Goal: Download file/media

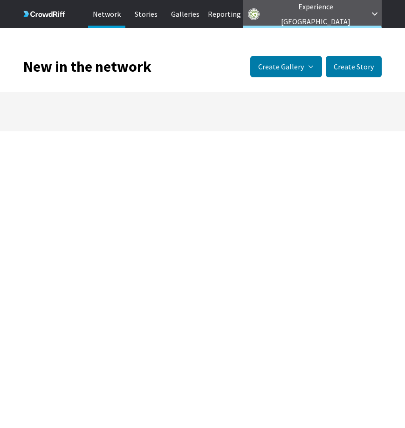
click at [330, 18] on p "Experience [GEOGRAPHIC_DATA]" at bounding box center [315, 14] width 103 height 30
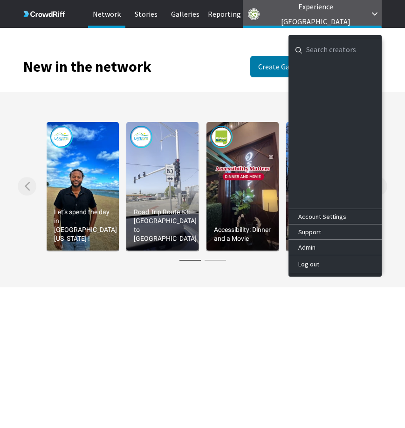
paste input "clackamas"
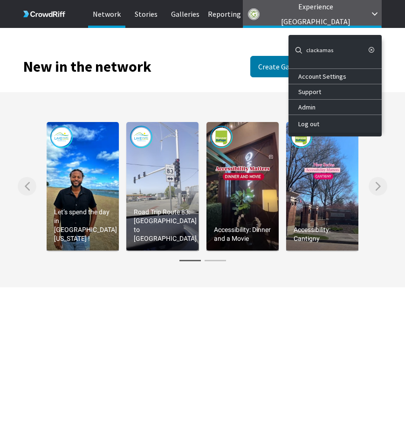
type input "clackamas"
click at [369, 51] on icon "button" at bounding box center [371, 50] width 7 height 7
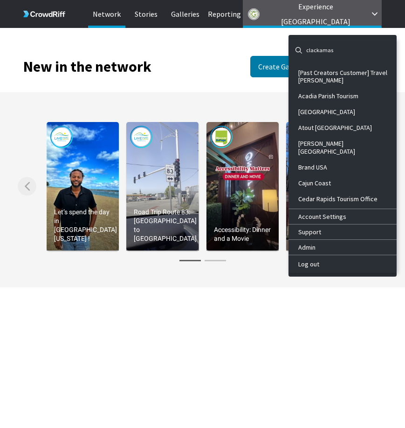
click at [317, 45] on input "clackamas" at bounding box center [334, 50] width 93 height 22
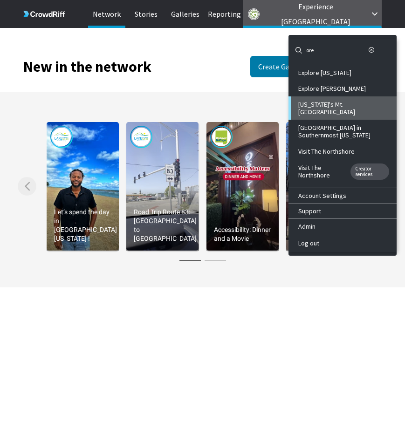
type input "ore"
click at [337, 101] on div "[US_STATE]'s Mt. [GEOGRAPHIC_DATA]" at bounding box center [343, 108] width 91 height 15
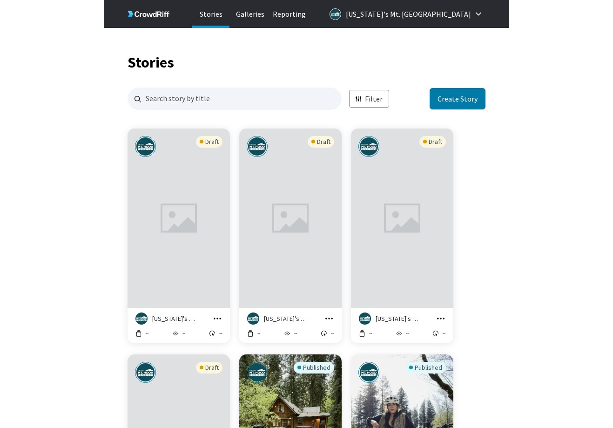
scroll to position [1574, 351]
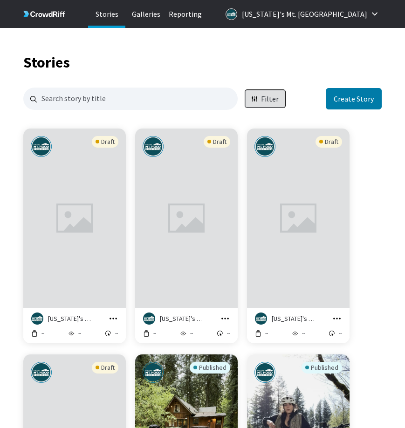
click at [269, 94] on p "Filter" at bounding box center [270, 99] width 18 height 11
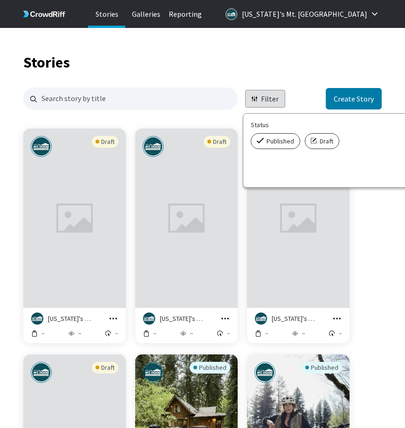
click at [267, 136] on span "Published" at bounding box center [279, 140] width 27 height 9
click at [257, 133] on input "Published" at bounding box center [254, 133] width 6 height 0
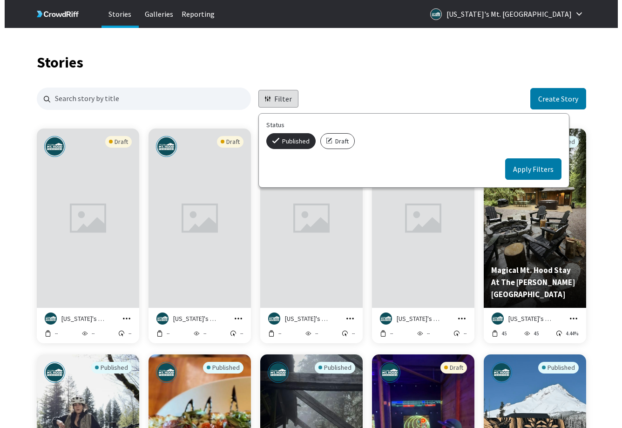
scroll to position [896, 542]
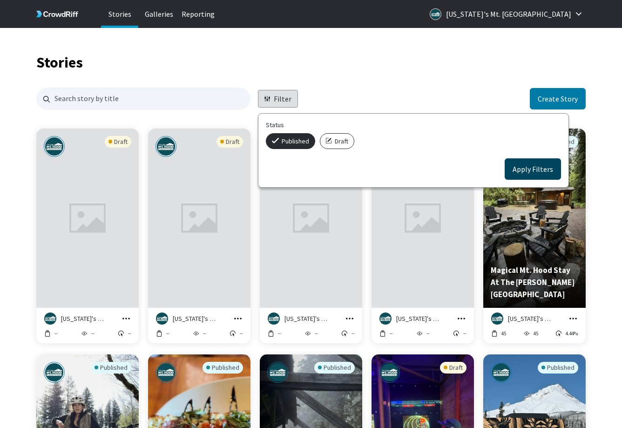
click at [404, 166] on button "Apply Filters" at bounding box center [533, 168] width 56 height 21
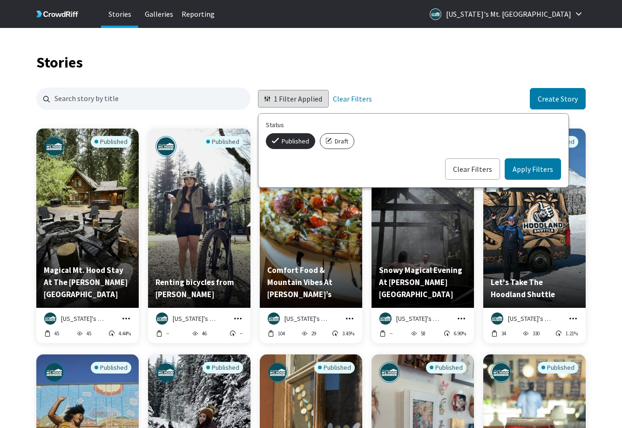
click at [404, 16] on div "Stories Galleries Reporting [US_STATE]'s Mt. [GEOGRAPHIC_DATA]" at bounding box center [311, 14] width 596 height 28
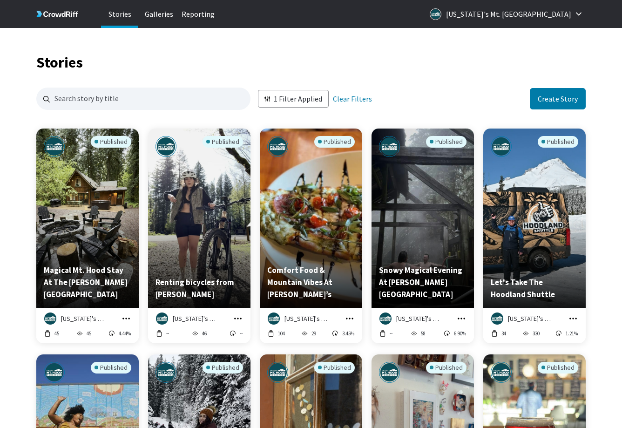
click at [164, 14] on p "Galleries" at bounding box center [158, 14] width 37 height 28
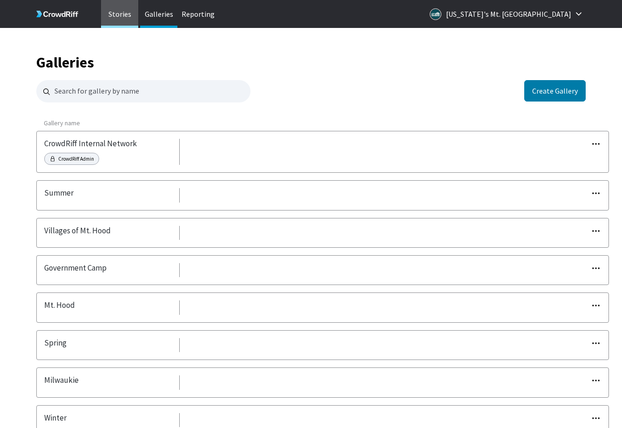
click at [119, 18] on p "Stories" at bounding box center [119, 14] width 37 height 28
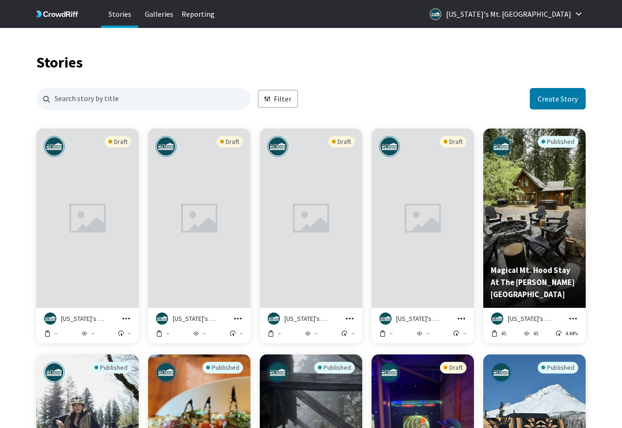
scroll to position [896, 542]
click at [278, 97] on p "Filter" at bounding box center [283, 99] width 18 height 11
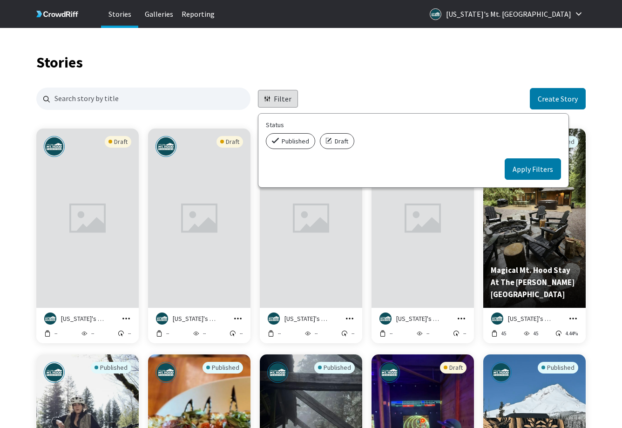
click at [285, 137] on span "Published" at bounding box center [295, 140] width 27 height 9
click at [272, 133] on input "Published" at bounding box center [269, 133] width 6 height 0
click at [404, 163] on button "Apply Filters" at bounding box center [533, 168] width 56 height 21
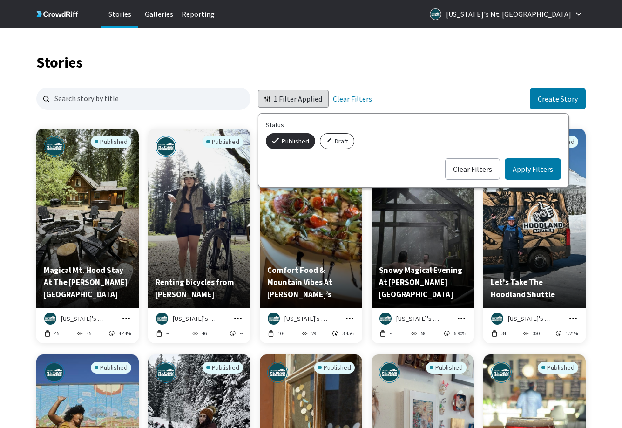
click at [404, 88] on div "1 Filter Applied Status Published Draft Clear Filters Apply Filters Clear Filte…" at bounding box center [310, 99] width 549 height 22
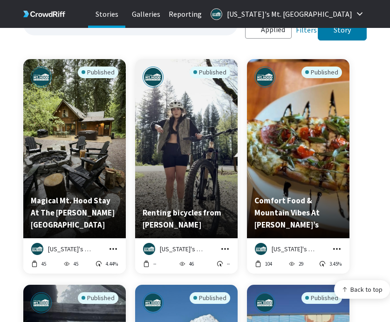
scroll to position [88, 0]
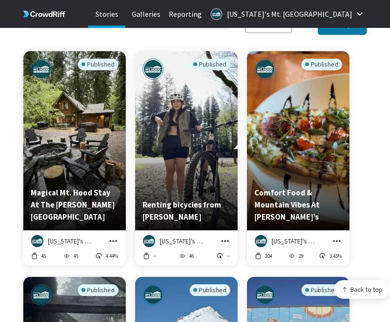
click at [115, 237] on icon "grid" at bounding box center [112, 241] width 9 height 9
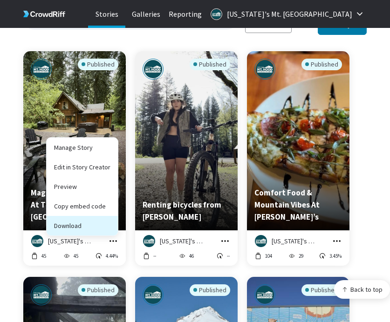
click at [105, 216] on button "Download" at bounding box center [82, 226] width 71 height 20
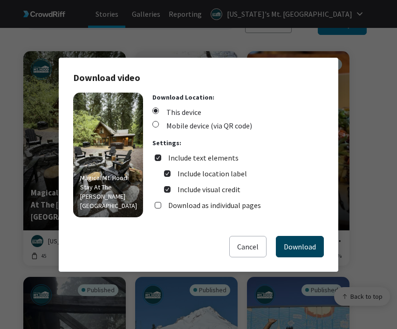
click at [299, 250] on button "Download" at bounding box center [300, 246] width 48 height 21
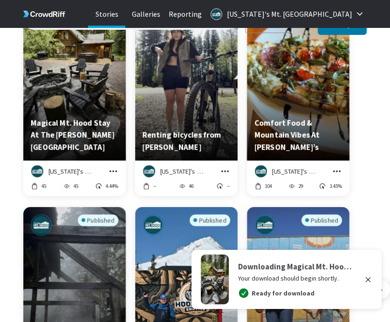
scroll to position [159, 0]
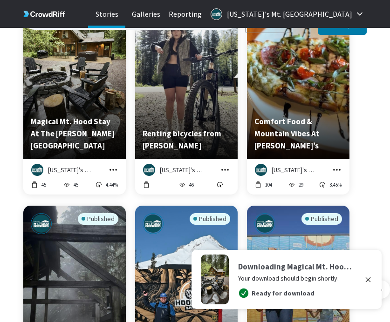
click at [223, 165] on icon "grid" at bounding box center [224, 169] width 9 height 9
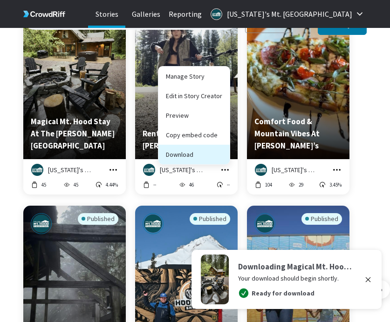
click at [217, 151] on button "Download" at bounding box center [193, 155] width 71 height 20
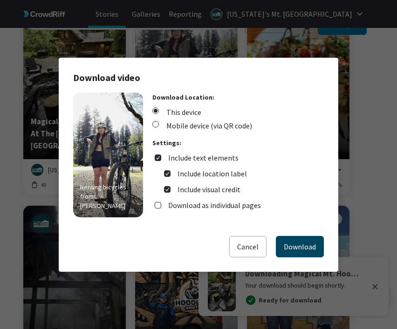
click at [287, 244] on button "Download" at bounding box center [300, 246] width 48 height 21
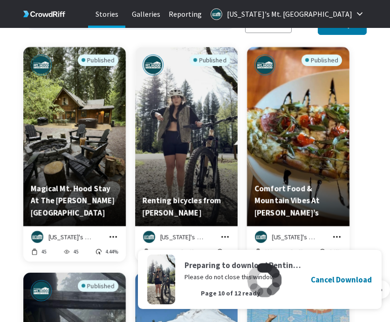
scroll to position [92, 0]
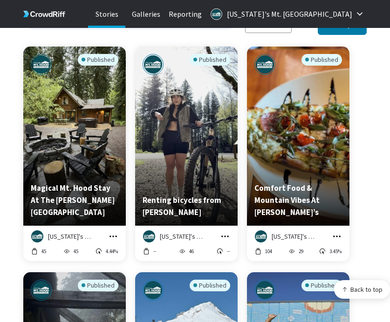
click at [338, 232] on icon "grid" at bounding box center [336, 236] width 9 height 9
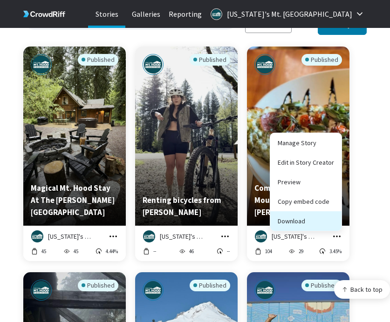
click at [328, 212] on button "Download" at bounding box center [305, 221] width 71 height 20
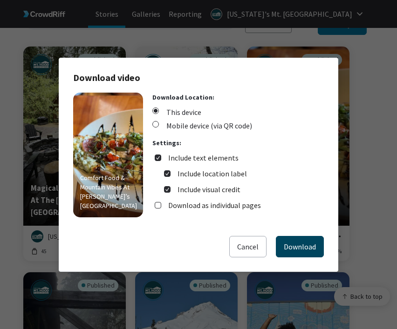
click at [291, 244] on button "Download" at bounding box center [300, 246] width 48 height 21
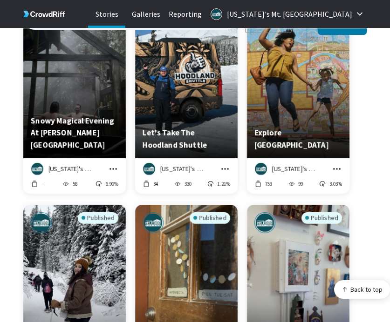
scroll to position [391, 0]
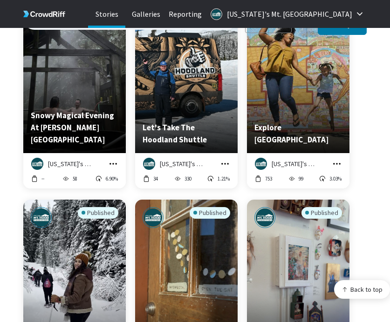
click at [115, 159] on icon "grid" at bounding box center [112, 163] width 9 height 9
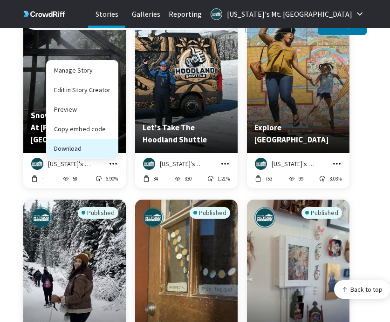
click at [102, 142] on button "Download" at bounding box center [82, 149] width 71 height 20
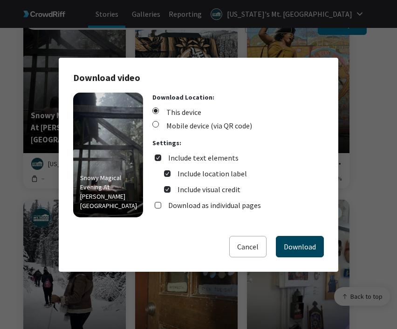
click at [307, 245] on button "Download" at bounding box center [300, 246] width 48 height 21
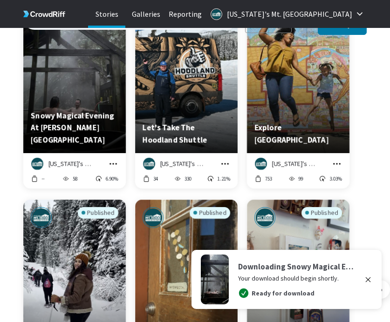
click at [225, 159] on icon "grid" at bounding box center [224, 163] width 9 height 9
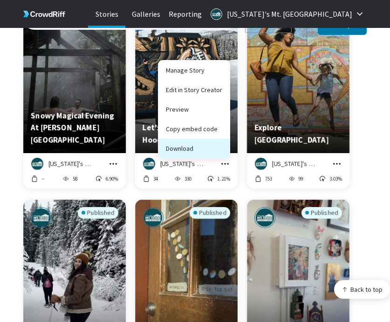
click at [207, 142] on button "Download" at bounding box center [193, 149] width 71 height 20
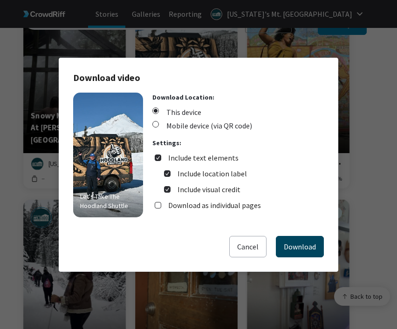
click at [292, 245] on button "Download" at bounding box center [300, 246] width 48 height 21
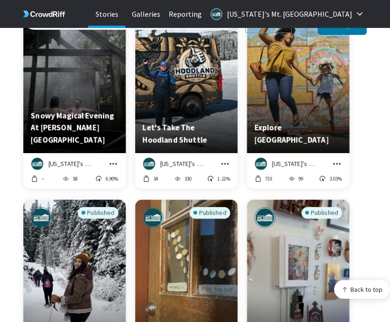
click at [335, 159] on icon "grid" at bounding box center [336, 163] width 9 height 9
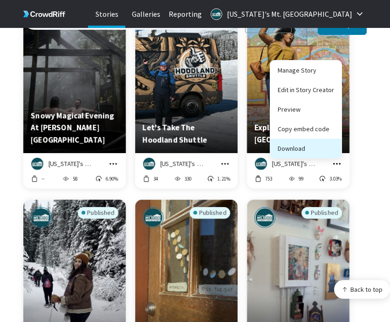
click at [303, 140] on button "Download" at bounding box center [305, 149] width 71 height 20
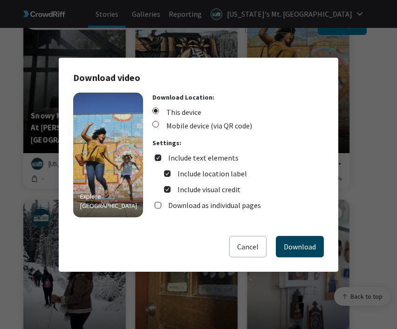
click at [297, 243] on button "Download" at bounding box center [300, 246] width 48 height 21
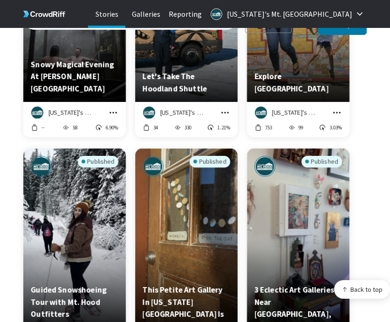
scroll to position [558, 0]
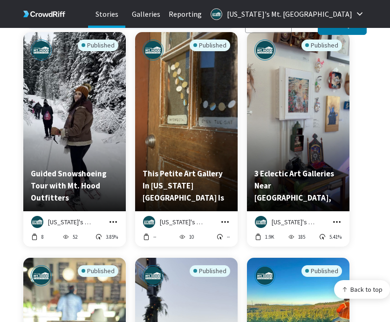
click at [113, 217] on icon "grid" at bounding box center [112, 221] width 9 height 9
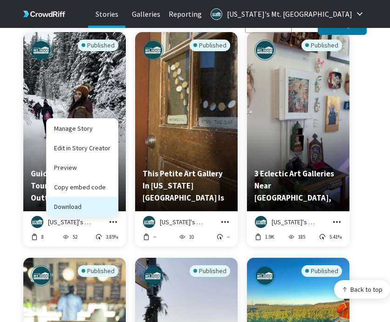
click at [113, 202] on button "Download" at bounding box center [82, 207] width 71 height 20
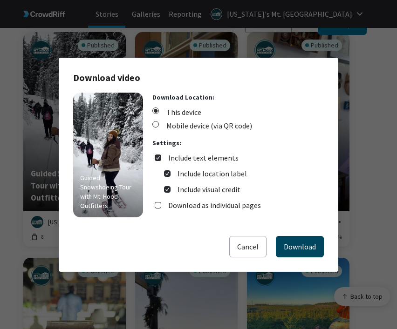
click at [282, 244] on button "Download" at bounding box center [300, 246] width 48 height 21
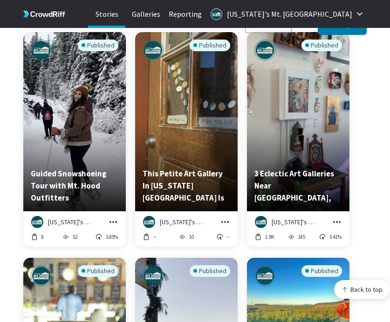
click at [223, 217] on icon "grid" at bounding box center [224, 221] width 9 height 9
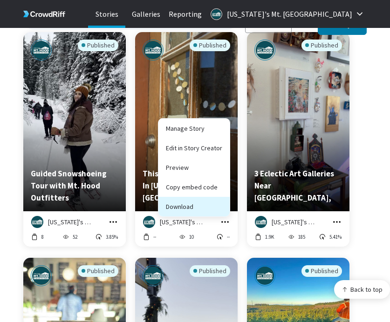
click at [217, 202] on button "Download" at bounding box center [193, 207] width 71 height 20
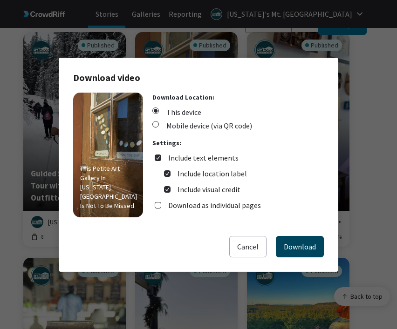
click at [291, 244] on button "Download" at bounding box center [300, 246] width 48 height 21
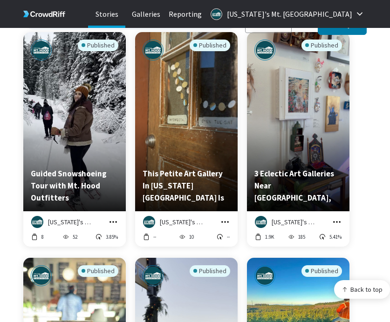
click at [339, 217] on icon "grid" at bounding box center [336, 221] width 9 height 9
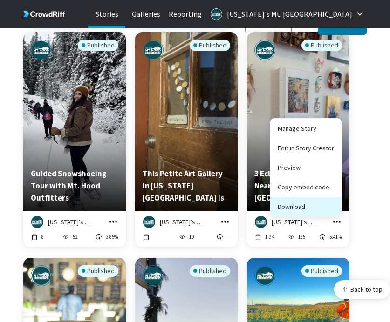
click at [320, 202] on button "Download" at bounding box center [305, 207] width 71 height 20
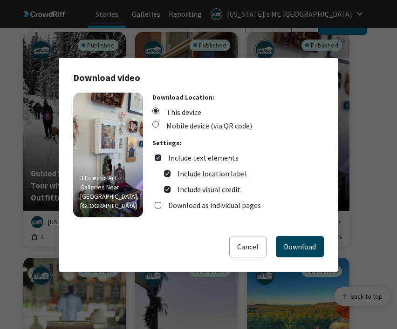
click at [303, 243] on button "Download" at bounding box center [300, 246] width 48 height 21
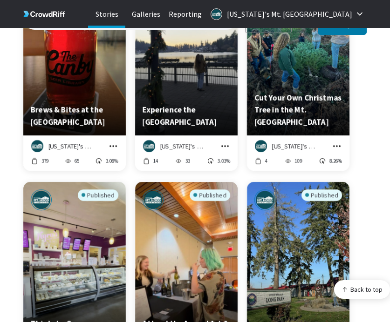
scroll to position [860, 0]
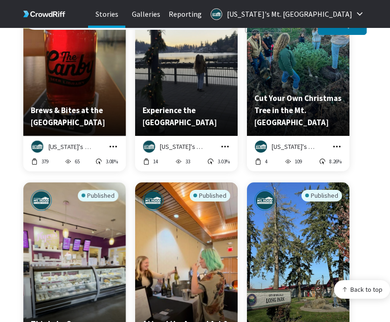
click at [114, 142] on icon "grid" at bounding box center [112, 146] width 9 height 9
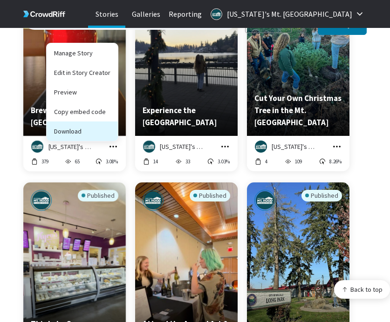
click at [110, 127] on button "Download" at bounding box center [82, 132] width 71 height 20
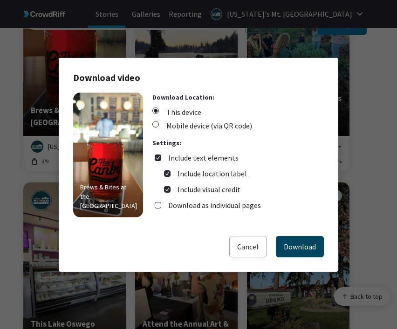
click at [290, 244] on button "Download" at bounding box center [300, 246] width 48 height 21
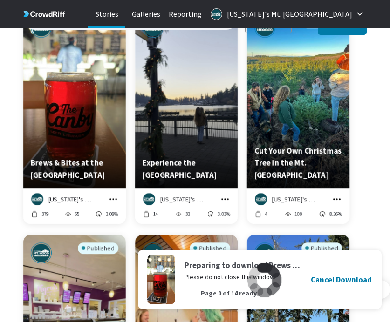
scroll to position [805, 0]
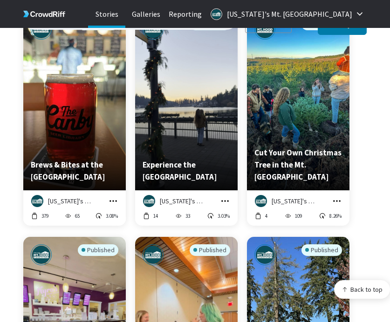
click at [227, 196] on icon "grid" at bounding box center [224, 200] width 9 height 9
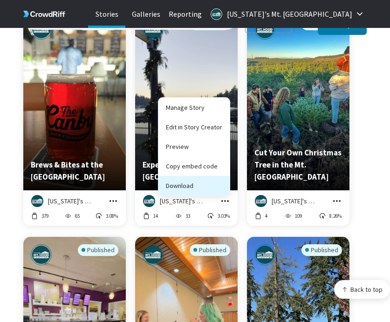
click at [220, 176] on button "Download" at bounding box center [193, 186] width 71 height 20
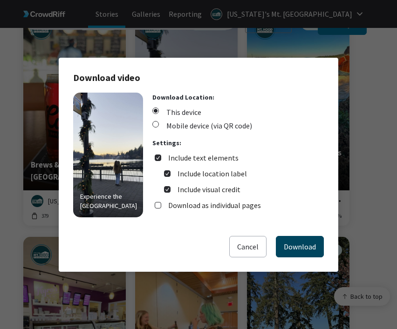
click at [286, 239] on button "Download" at bounding box center [300, 246] width 48 height 21
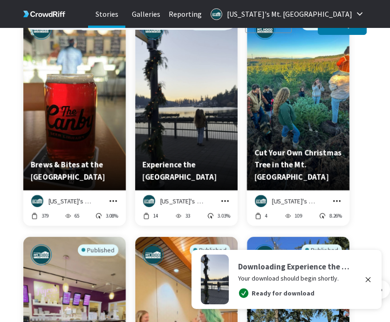
click at [334, 196] on icon "grid" at bounding box center [336, 200] width 9 height 9
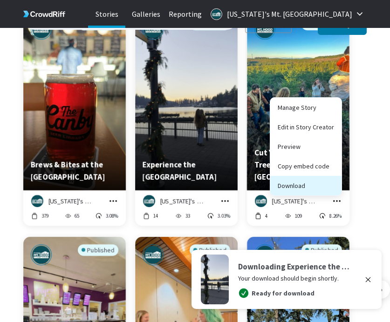
click at [310, 183] on button "Download" at bounding box center [305, 186] width 71 height 20
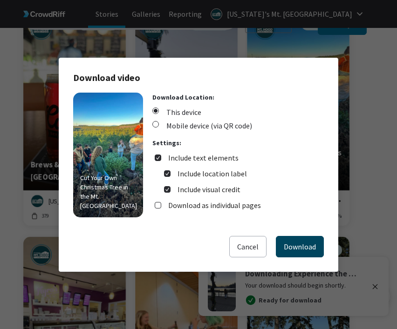
click at [288, 242] on button "Download" at bounding box center [300, 246] width 48 height 21
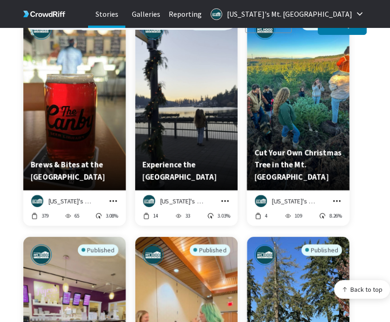
scroll to position [1100, 0]
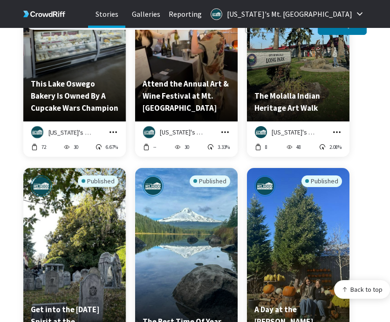
click at [114, 128] on icon "grid" at bounding box center [112, 132] width 9 height 9
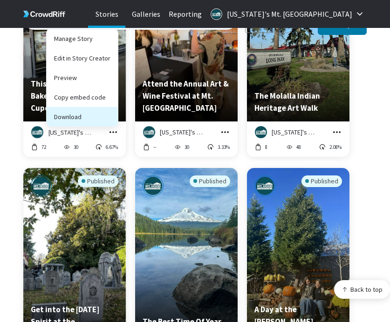
click at [115, 108] on button "Download" at bounding box center [82, 117] width 71 height 20
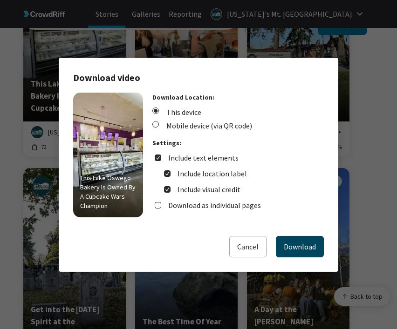
click at [288, 242] on button "Download" at bounding box center [300, 246] width 48 height 21
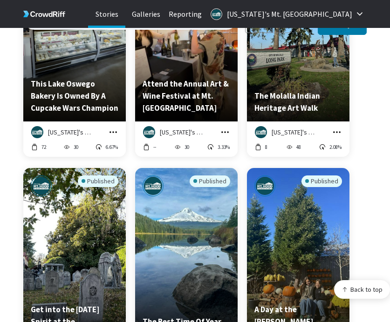
click at [227, 131] on icon "grid" at bounding box center [224, 131] width 7 height 1
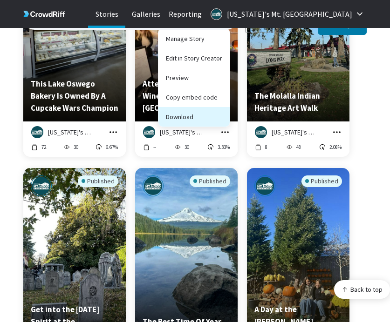
click at [224, 110] on button "Download" at bounding box center [193, 117] width 71 height 20
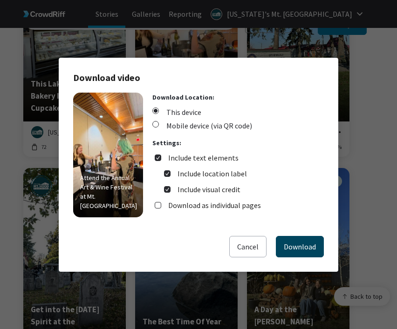
click at [291, 244] on button "Download" at bounding box center [300, 246] width 48 height 21
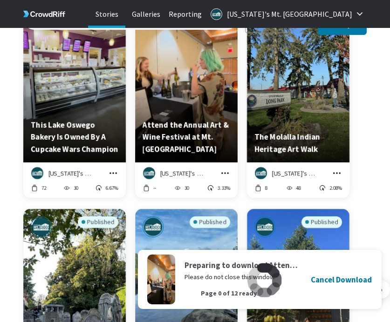
scroll to position [1057, 0]
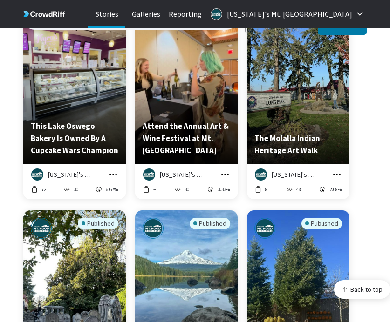
click at [337, 170] on icon "grid" at bounding box center [336, 174] width 9 height 9
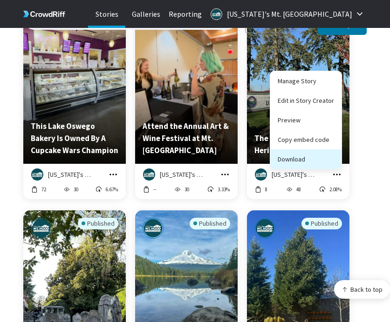
click at [330, 151] on button "Download" at bounding box center [305, 159] width 71 height 20
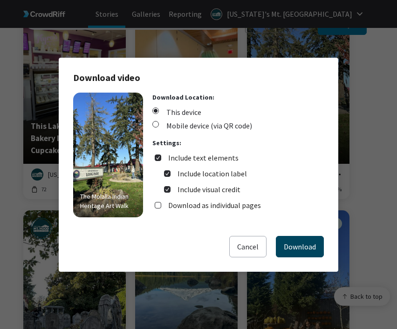
click at [301, 239] on button "Download" at bounding box center [300, 246] width 48 height 21
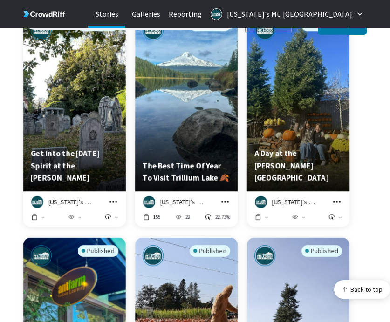
scroll to position [1294, 0]
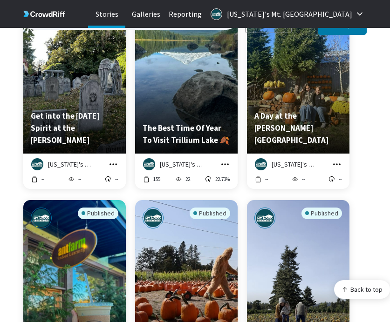
click at [112, 160] on icon "grid" at bounding box center [112, 164] width 9 height 9
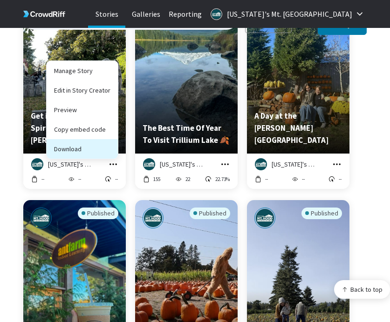
click at [111, 143] on button "Download" at bounding box center [82, 149] width 71 height 20
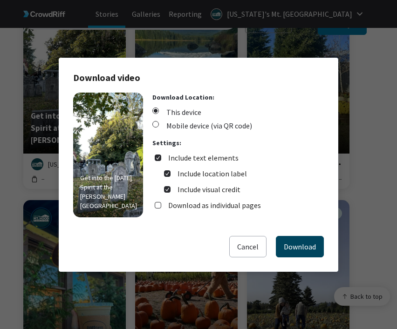
click at [297, 244] on button "Download" at bounding box center [300, 246] width 48 height 21
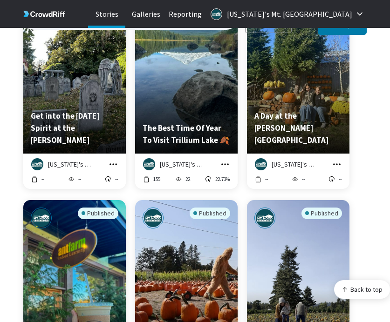
click at [224, 160] on icon "grid" at bounding box center [224, 164] width 9 height 9
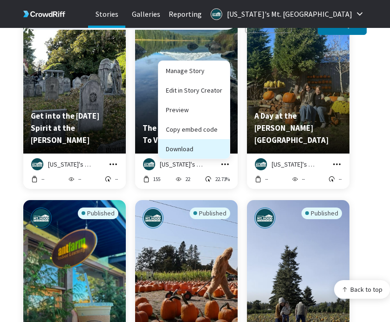
click at [222, 142] on button "Download" at bounding box center [193, 149] width 71 height 20
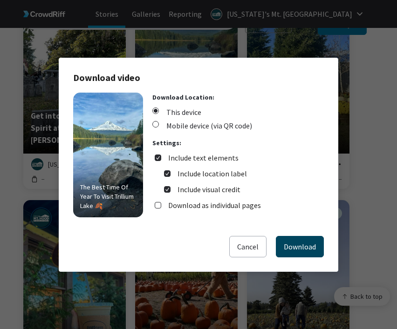
click at [286, 243] on button "Download" at bounding box center [300, 246] width 48 height 21
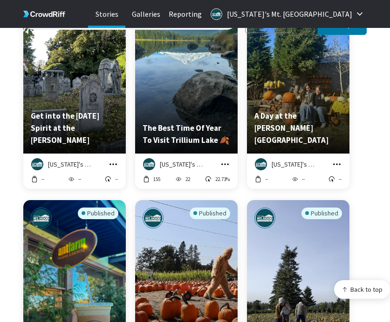
click at [338, 160] on icon "grid" at bounding box center [336, 164] width 9 height 9
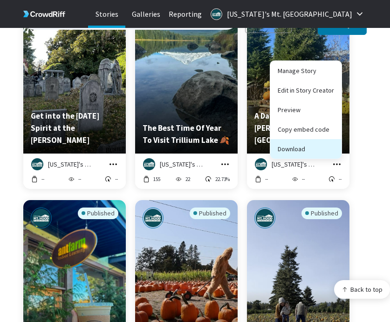
click at [332, 146] on button "Download" at bounding box center [305, 149] width 71 height 20
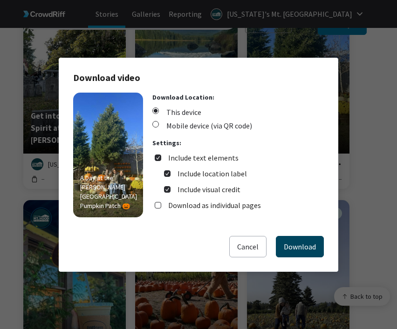
click at [291, 251] on button "Download" at bounding box center [300, 246] width 48 height 21
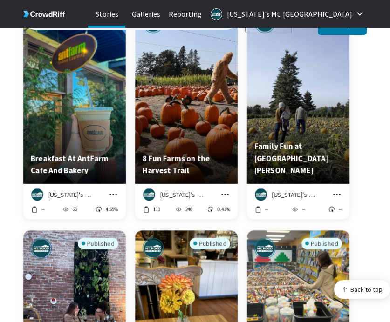
scroll to position [1493, 0]
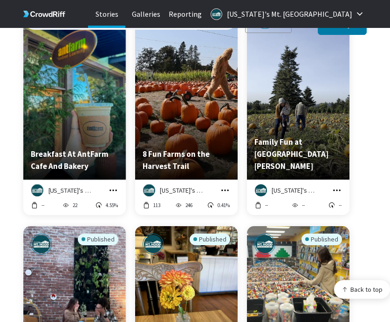
click at [111, 186] on icon "grid" at bounding box center [112, 190] width 9 height 9
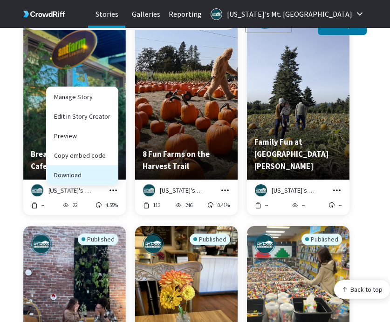
click at [115, 169] on button "Download" at bounding box center [82, 175] width 71 height 20
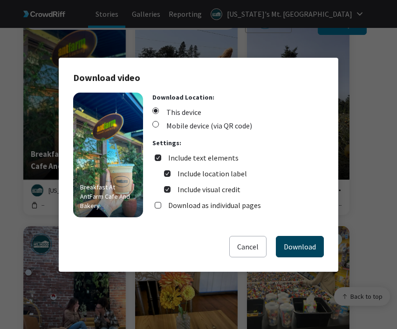
click at [284, 237] on button "Download" at bounding box center [300, 246] width 48 height 21
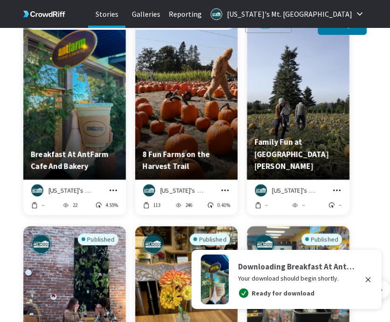
click at [225, 190] on icon "grid" at bounding box center [224, 190] width 7 height 1
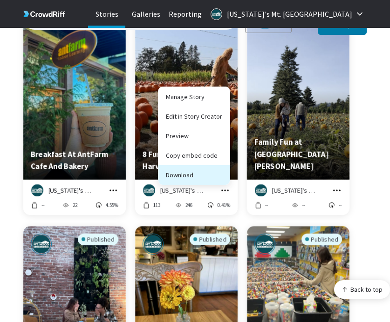
click at [224, 169] on button "Download" at bounding box center [193, 175] width 71 height 20
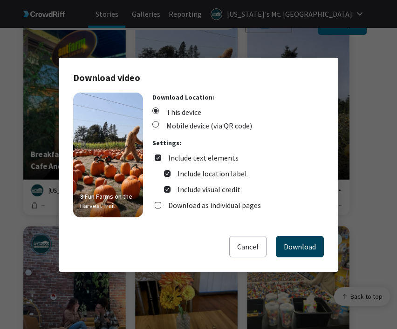
click at [290, 237] on button "Download" at bounding box center [300, 246] width 48 height 21
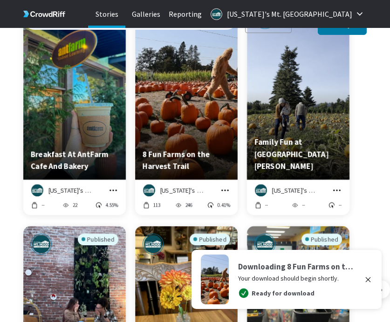
click at [336, 186] on icon "grid" at bounding box center [336, 190] width 9 height 9
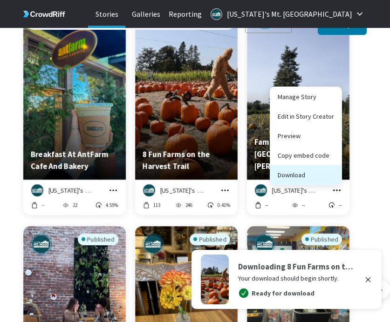
click at [333, 170] on button "Download" at bounding box center [305, 175] width 71 height 20
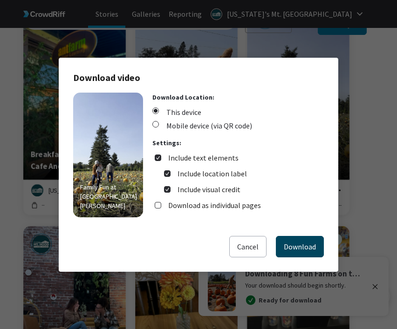
click at [306, 239] on button "Download" at bounding box center [300, 246] width 48 height 21
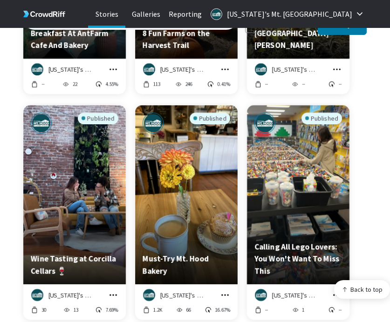
scroll to position [1751, 0]
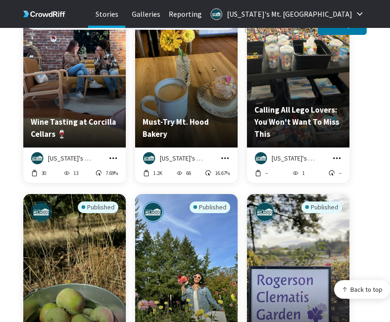
click at [115, 154] on icon "grid" at bounding box center [112, 158] width 9 height 9
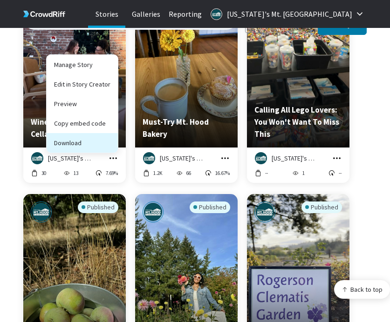
click at [111, 142] on button "Download" at bounding box center [82, 143] width 71 height 20
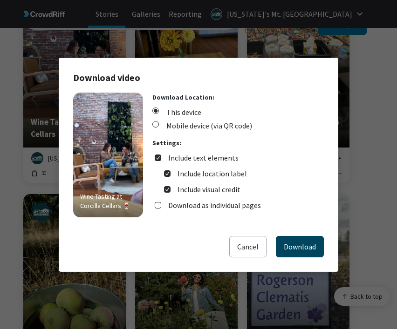
click at [286, 244] on button "Download" at bounding box center [300, 246] width 48 height 21
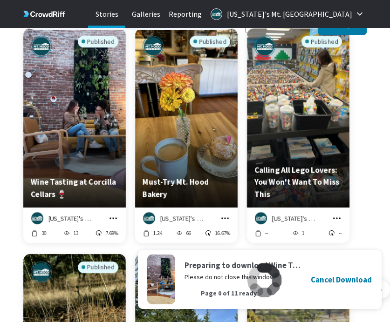
scroll to position [1691, 0]
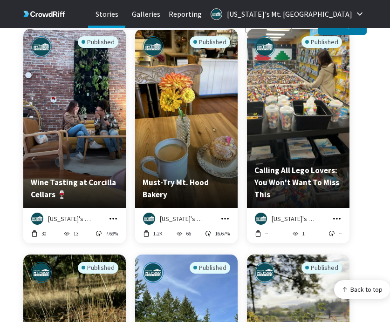
click at [225, 214] on icon "grid" at bounding box center [224, 218] width 9 height 9
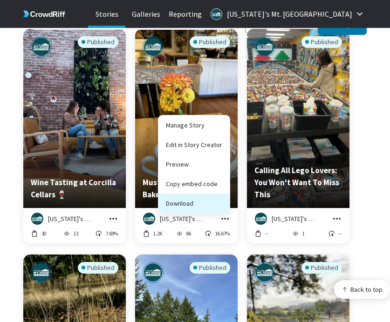
click at [215, 195] on button "Download" at bounding box center [193, 204] width 71 height 20
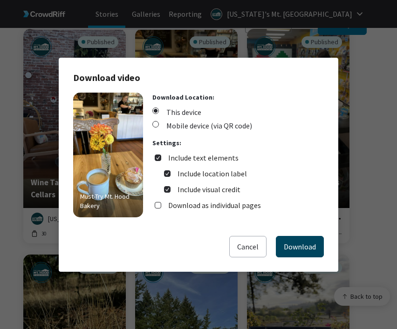
click at [290, 249] on button "Download" at bounding box center [300, 246] width 48 height 21
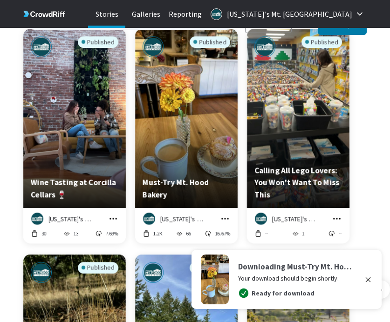
click at [339, 214] on icon "grid" at bounding box center [336, 218] width 9 height 9
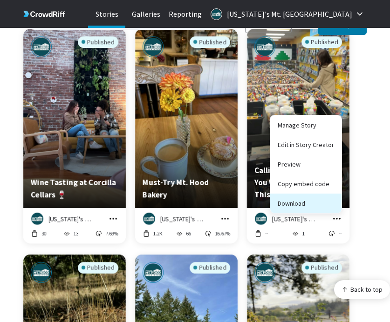
click at [331, 197] on button "Download" at bounding box center [305, 204] width 71 height 20
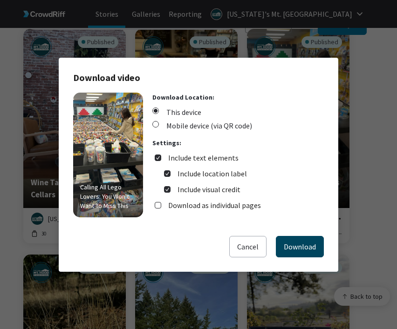
click at [276, 246] on button "Download" at bounding box center [300, 246] width 48 height 21
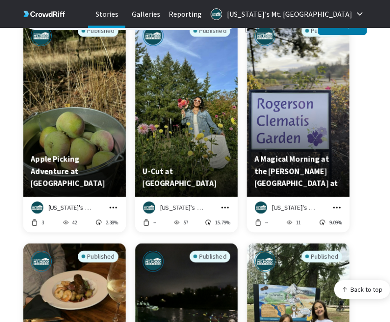
scroll to position [1969, 0]
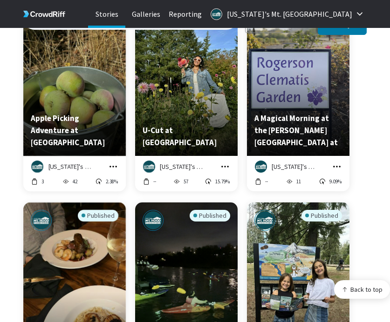
click at [116, 166] on icon "grid" at bounding box center [112, 166] width 7 height 1
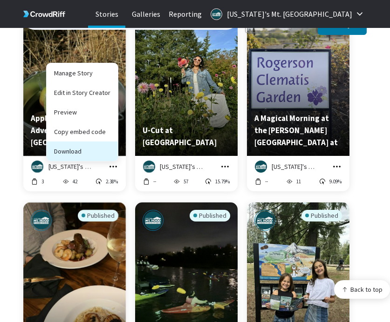
click at [110, 145] on button "Download" at bounding box center [82, 152] width 71 height 20
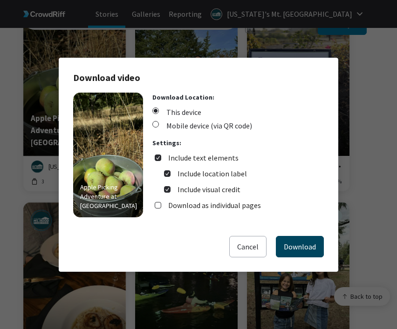
click at [297, 249] on button "Download" at bounding box center [300, 246] width 48 height 21
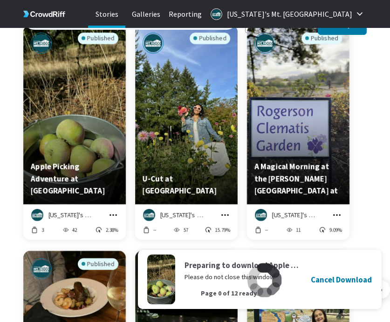
scroll to position [1919, 0]
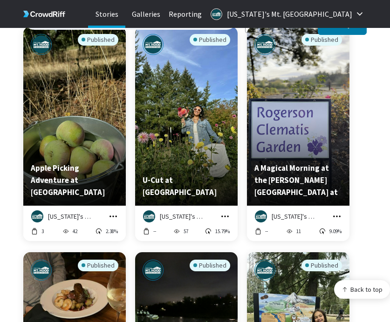
click at [220, 212] on icon "grid" at bounding box center [224, 216] width 9 height 9
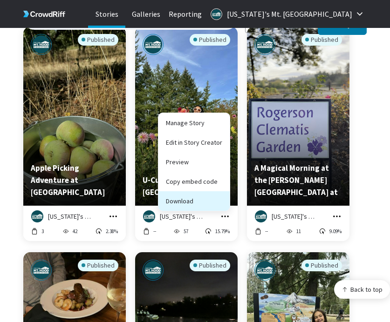
click at [218, 200] on button "Download" at bounding box center [193, 201] width 71 height 20
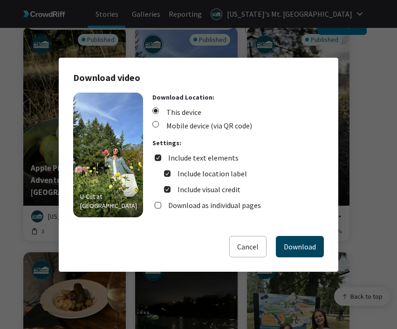
click at [301, 244] on button "Download" at bounding box center [300, 246] width 48 height 21
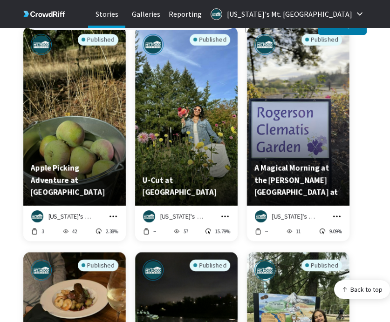
click at [334, 212] on icon "grid" at bounding box center [336, 216] width 9 height 9
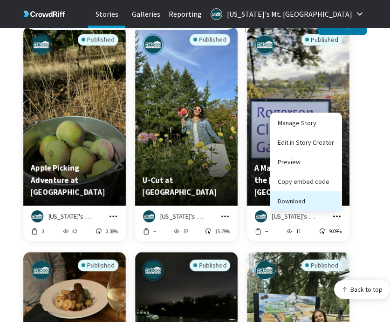
click at [332, 198] on button "Download" at bounding box center [305, 201] width 71 height 20
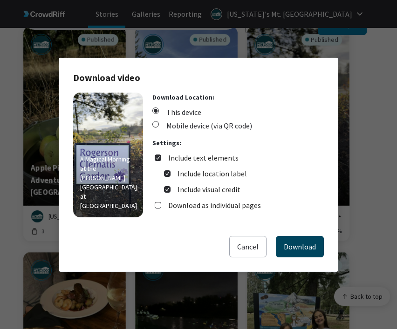
click at [298, 249] on button "Download" at bounding box center [300, 246] width 48 height 21
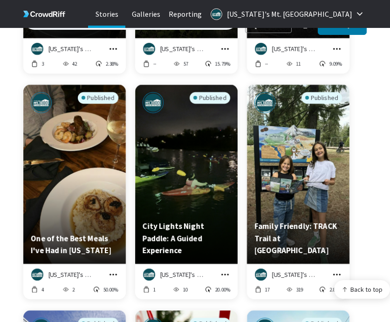
scroll to position [2125, 0]
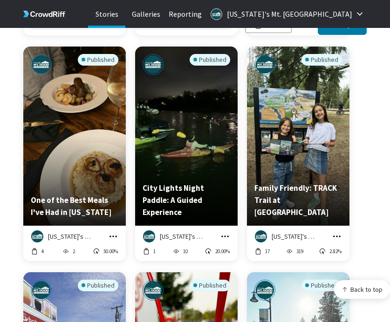
click at [112, 232] on icon "grid" at bounding box center [112, 236] width 9 height 9
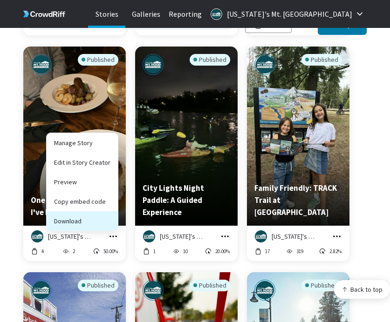
click at [108, 217] on button "Download" at bounding box center [82, 221] width 71 height 20
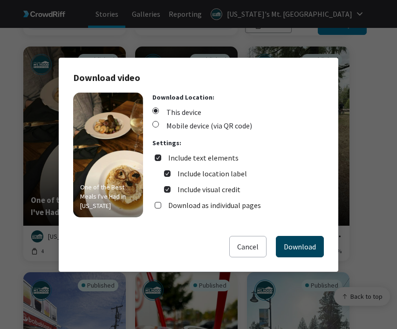
click at [299, 247] on button "Download" at bounding box center [300, 246] width 48 height 21
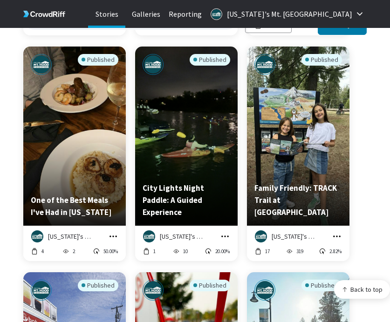
click at [224, 232] on icon "grid" at bounding box center [224, 236] width 9 height 9
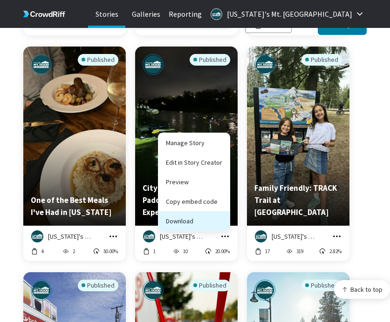
click at [221, 211] on button "Download" at bounding box center [193, 221] width 71 height 20
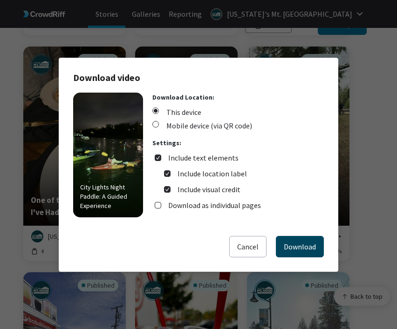
click at [291, 244] on button "Download" at bounding box center [300, 246] width 48 height 21
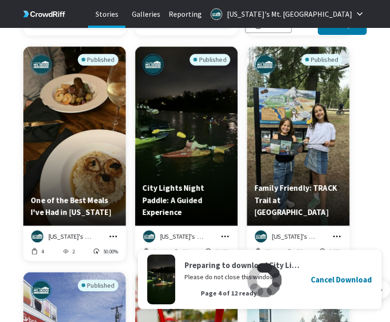
click at [339, 232] on icon "grid" at bounding box center [336, 236] width 9 height 9
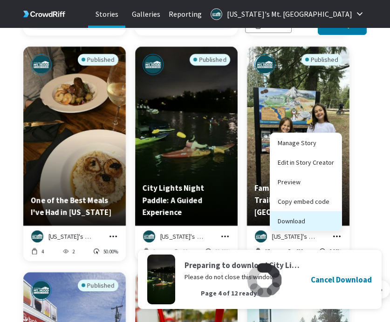
click at [329, 215] on button "Download" at bounding box center [305, 221] width 71 height 20
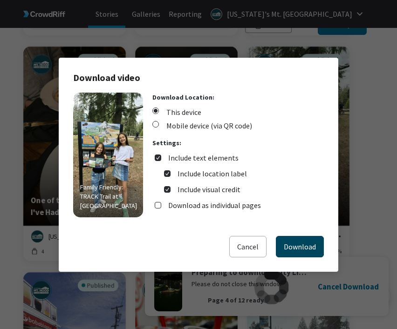
click at [290, 248] on button "Download" at bounding box center [300, 246] width 48 height 21
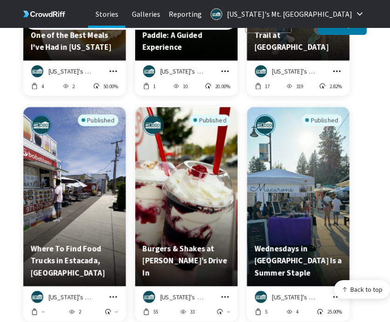
scroll to position [2299, 0]
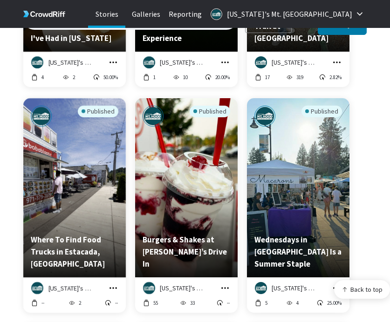
click at [113, 284] on icon "grid" at bounding box center [112, 288] width 9 height 9
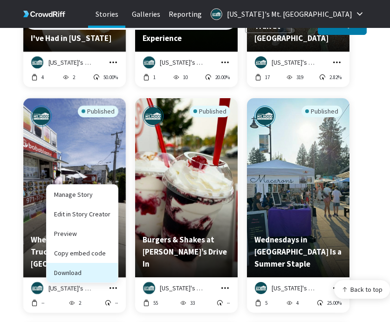
click at [111, 266] on button "Download" at bounding box center [82, 273] width 71 height 20
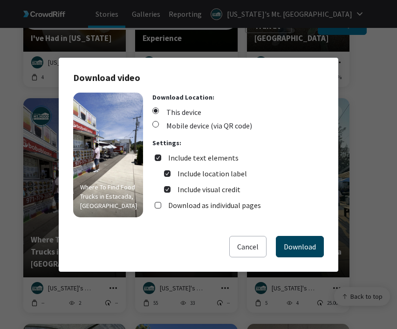
click at [309, 247] on button "Download" at bounding box center [300, 246] width 48 height 21
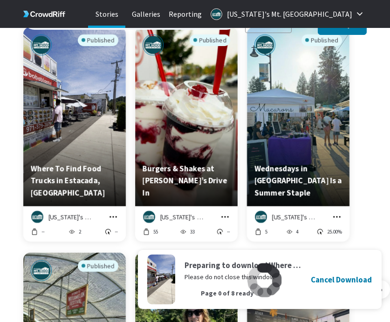
scroll to position [2372, 0]
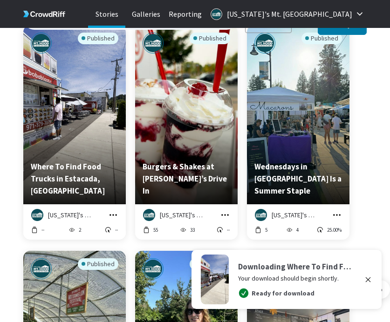
click at [223, 210] on icon "grid" at bounding box center [224, 214] width 9 height 9
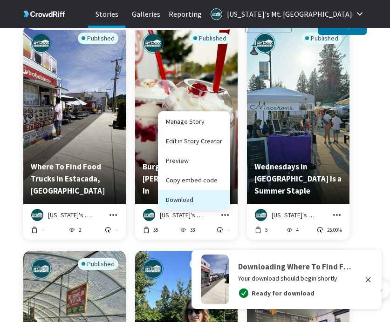
click at [213, 194] on button "Download" at bounding box center [193, 200] width 71 height 20
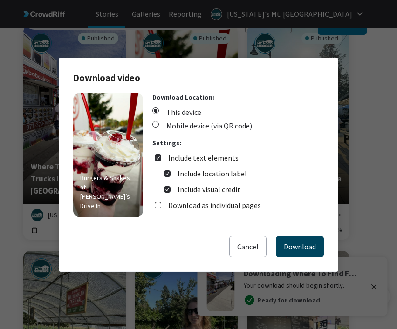
click at [287, 240] on button "Download" at bounding box center [300, 246] width 48 height 21
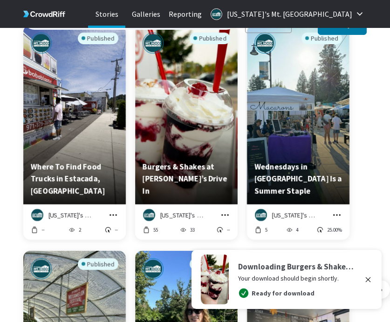
click at [335, 210] on icon "grid" at bounding box center [336, 214] width 9 height 9
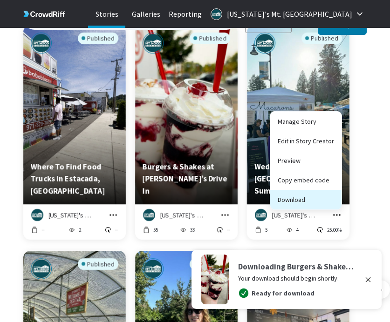
click at [329, 193] on button "Download" at bounding box center [305, 200] width 71 height 20
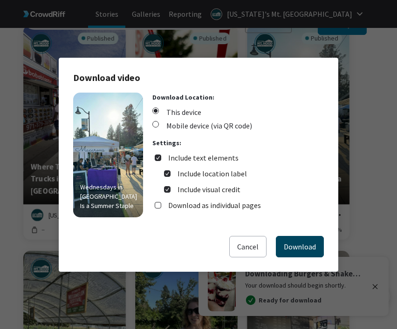
click at [311, 242] on button "Download" at bounding box center [300, 246] width 48 height 21
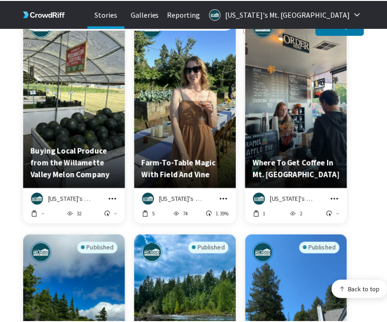
scroll to position [2620, 0]
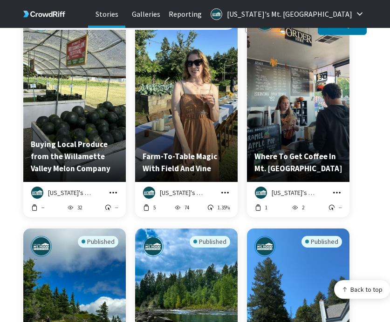
click at [110, 192] on icon "grid" at bounding box center [112, 192] width 7 height 1
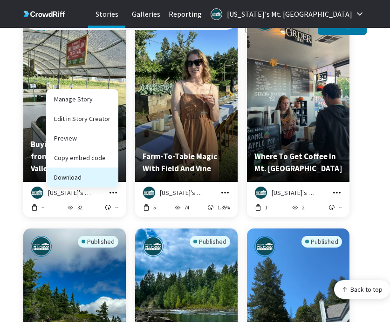
click at [103, 176] on button "Download" at bounding box center [82, 178] width 71 height 20
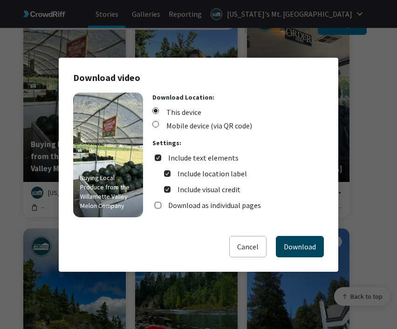
click at [284, 238] on button "Download" at bounding box center [300, 246] width 48 height 21
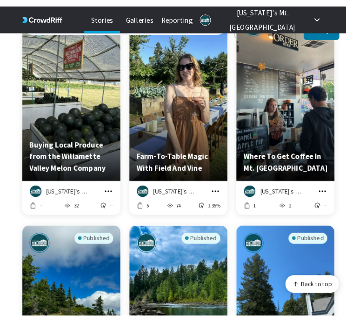
scroll to position [13340, 300]
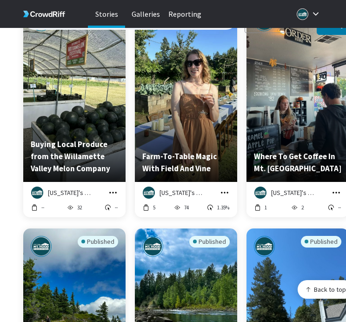
click at [221, 188] on icon "grid" at bounding box center [224, 192] width 9 height 9
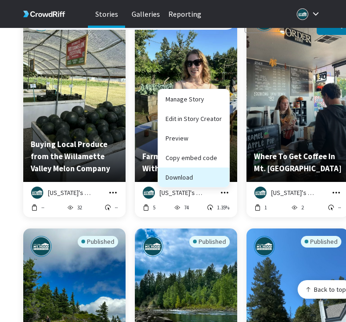
click at [217, 170] on button "Download" at bounding box center [193, 178] width 71 height 20
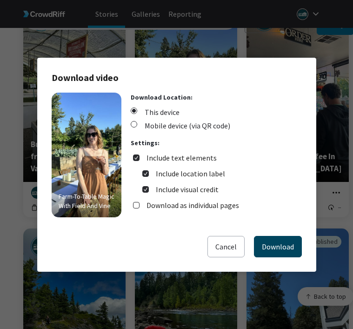
click at [274, 239] on button "Download" at bounding box center [278, 246] width 48 height 21
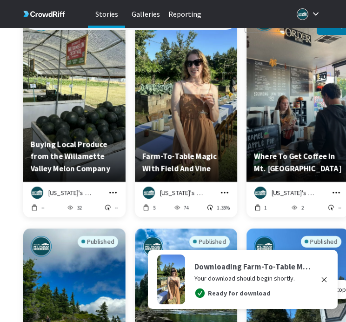
click at [335, 188] on icon "grid" at bounding box center [336, 192] width 9 height 9
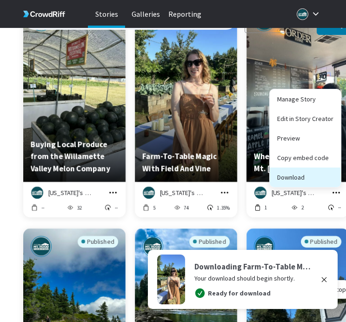
click at [329, 172] on button "Download" at bounding box center [305, 178] width 71 height 20
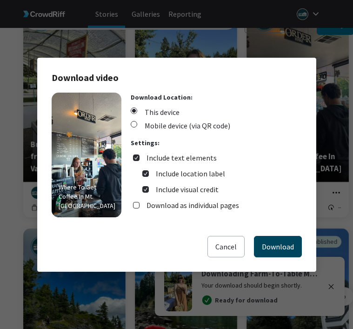
click at [273, 242] on button "Download" at bounding box center [278, 246] width 48 height 21
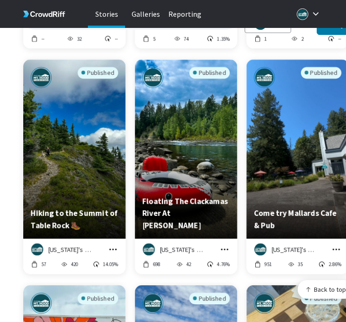
scroll to position [2801, 0]
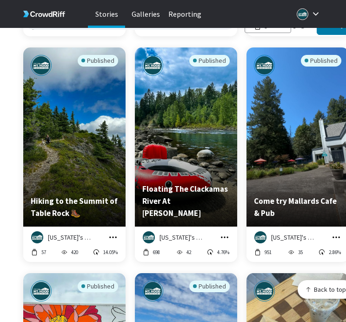
click at [113, 233] on icon "grid" at bounding box center [112, 237] width 9 height 9
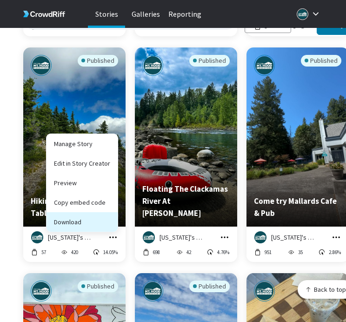
click at [111, 218] on button "Download" at bounding box center [82, 222] width 71 height 20
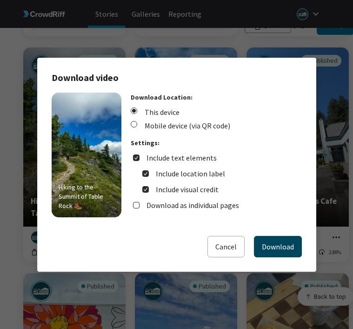
click at [276, 246] on button "Download" at bounding box center [278, 246] width 48 height 21
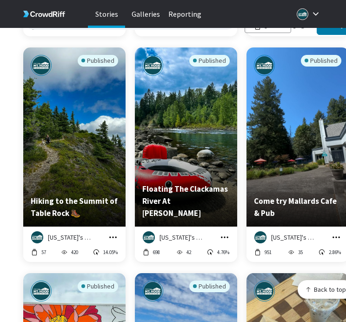
click at [229, 233] on icon "grid" at bounding box center [224, 237] width 9 height 9
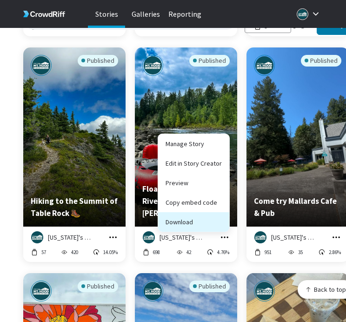
click at [221, 217] on button "Download" at bounding box center [193, 222] width 71 height 20
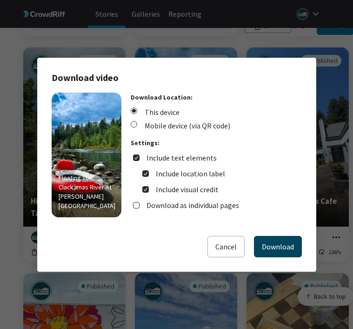
click at [258, 246] on button "Download" at bounding box center [278, 246] width 48 height 21
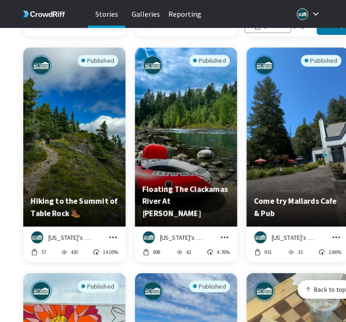
click at [339, 233] on icon "grid" at bounding box center [336, 237] width 9 height 9
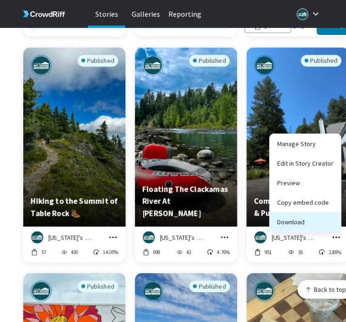
click at [330, 219] on button "Download" at bounding box center [305, 222] width 71 height 20
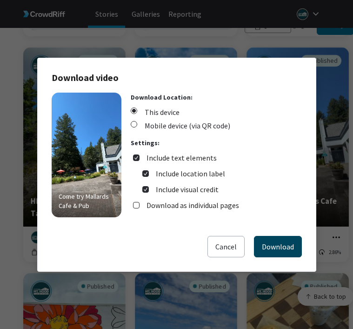
click at [283, 237] on button "Download" at bounding box center [278, 246] width 48 height 21
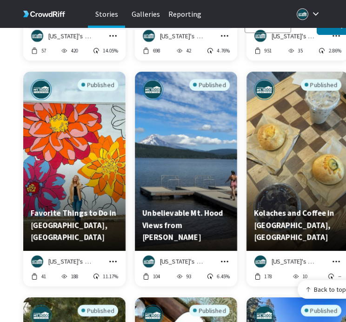
scroll to position [3011, 0]
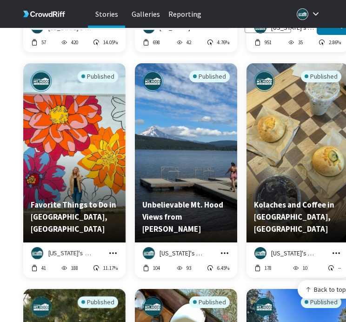
click at [112, 252] on icon "grid" at bounding box center [112, 252] width 7 height 1
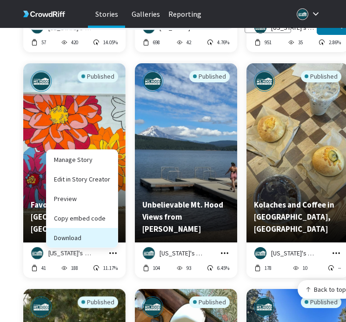
click at [105, 233] on button "Download" at bounding box center [82, 238] width 71 height 20
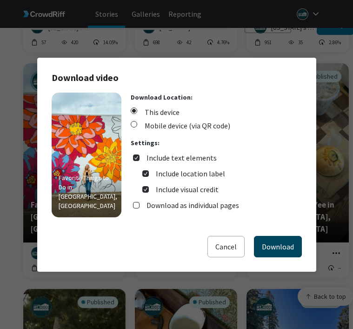
click at [261, 243] on button "Download" at bounding box center [278, 246] width 48 height 21
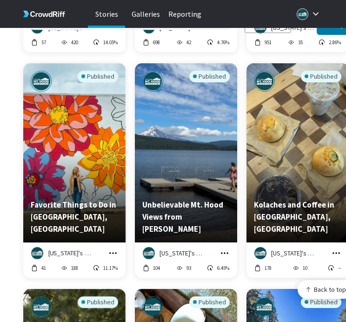
click at [225, 249] on icon "grid" at bounding box center [224, 253] width 9 height 9
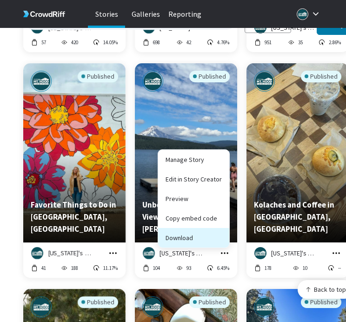
click at [225, 231] on button "Download" at bounding box center [193, 238] width 71 height 20
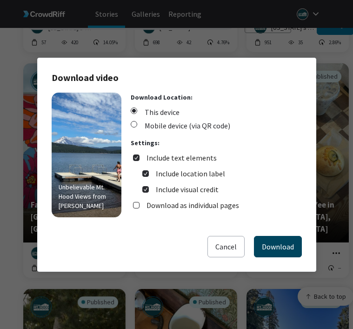
click at [262, 246] on button "Download" at bounding box center [278, 246] width 48 height 21
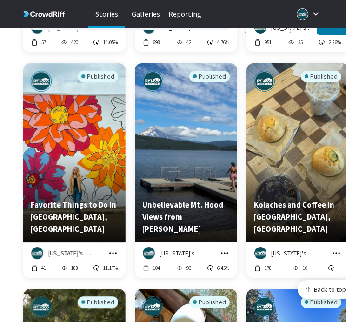
click at [336, 252] on icon "grid" at bounding box center [336, 252] width 7 height 1
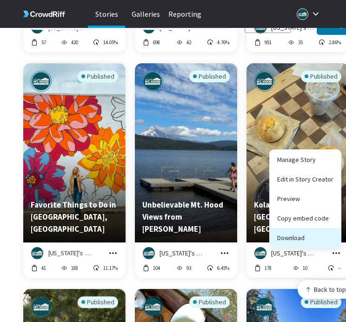
click at [331, 235] on button "Download" at bounding box center [305, 238] width 71 height 20
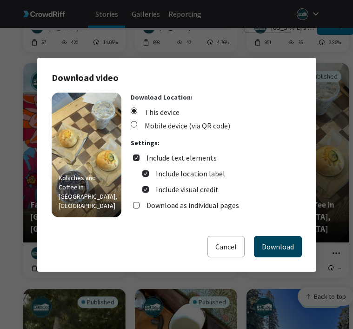
click at [280, 251] on button "Download" at bounding box center [278, 246] width 48 height 21
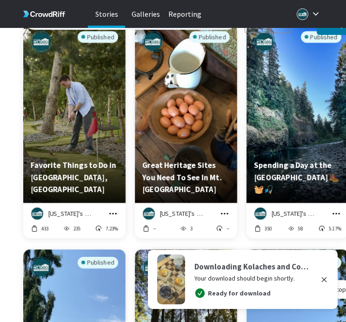
scroll to position [3283, 0]
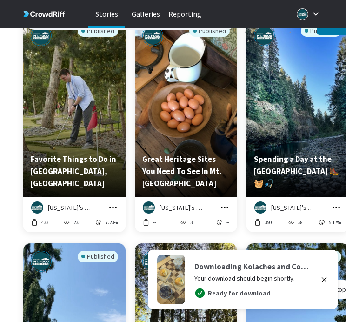
click at [114, 203] on icon "grid" at bounding box center [112, 207] width 9 height 9
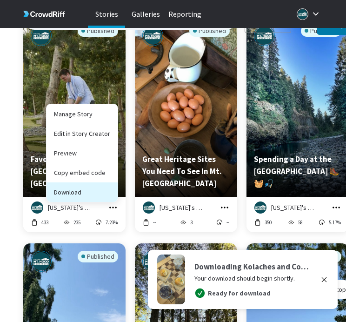
click at [111, 184] on button "Download" at bounding box center [82, 193] width 71 height 20
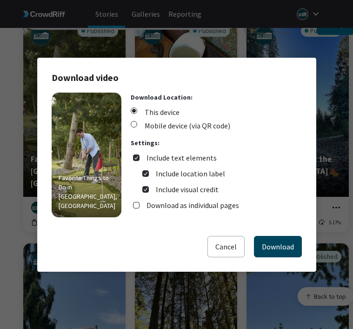
click at [262, 238] on button "Download" at bounding box center [278, 246] width 48 height 21
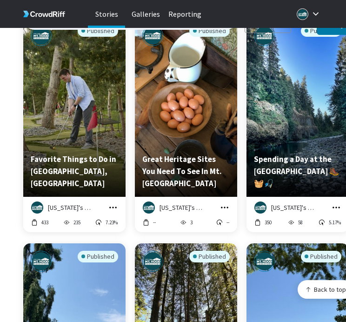
click at [226, 203] on icon "grid" at bounding box center [224, 207] width 9 height 9
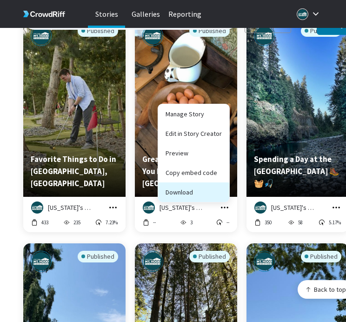
click at [222, 190] on button "Download" at bounding box center [193, 193] width 71 height 20
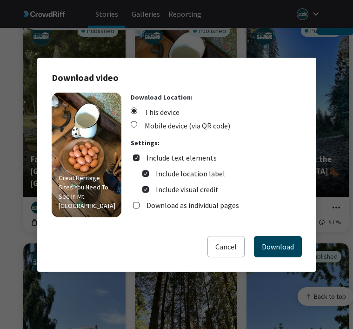
click at [273, 244] on button "Download" at bounding box center [278, 246] width 48 height 21
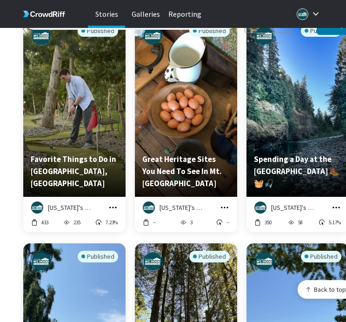
click at [332, 203] on icon "grid" at bounding box center [336, 207] width 9 height 9
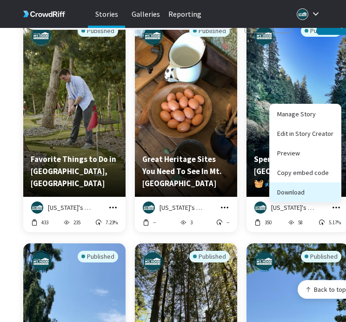
click at [321, 188] on button "Download" at bounding box center [305, 193] width 71 height 20
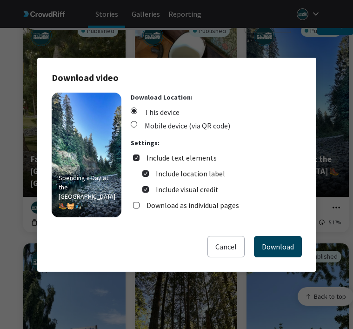
click at [289, 244] on button "Download" at bounding box center [278, 246] width 48 height 21
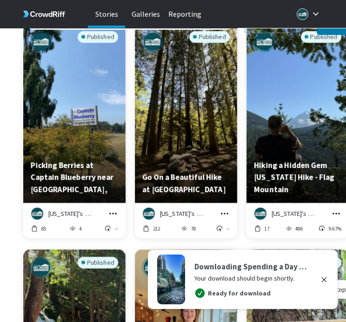
scroll to position [3517, 0]
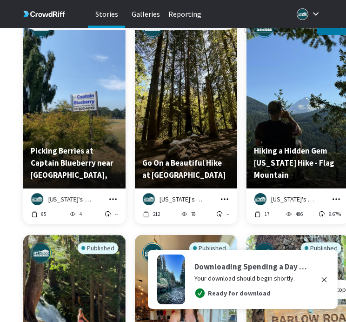
click at [109, 195] on icon "grid" at bounding box center [112, 199] width 9 height 9
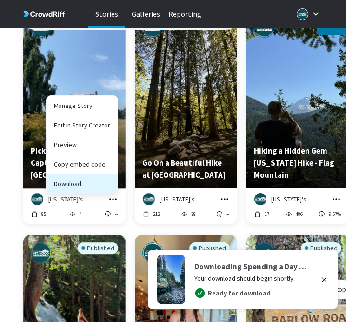
click at [111, 183] on button "Download" at bounding box center [82, 184] width 71 height 20
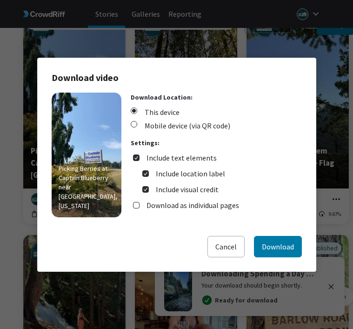
click at [265, 232] on div "Picking Berries at Captain Blueberry near [GEOGRAPHIC_DATA], [US_STATE] Downloa…" at bounding box center [177, 164] width 251 height 143
click at [268, 240] on button "Download" at bounding box center [278, 246] width 48 height 21
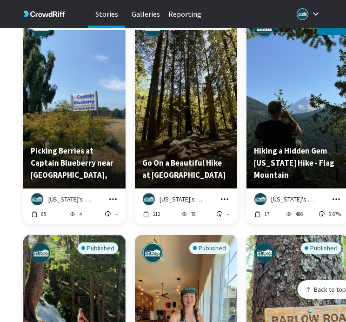
click at [223, 195] on icon "grid" at bounding box center [224, 199] width 9 height 9
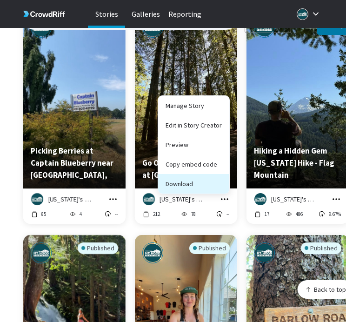
click at [219, 178] on button "Download" at bounding box center [193, 184] width 71 height 20
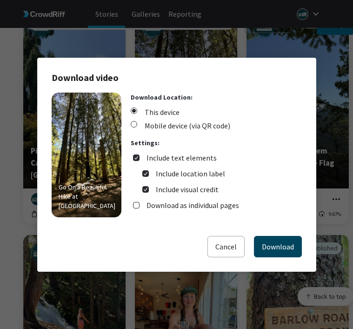
click at [280, 249] on button "Download" at bounding box center [278, 246] width 48 height 21
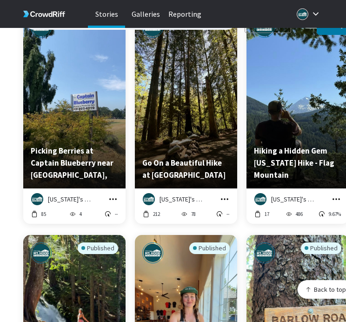
click at [339, 195] on icon "grid" at bounding box center [336, 199] width 9 height 9
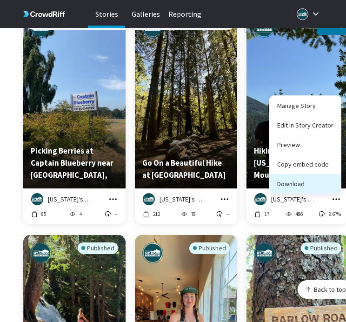
click at [322, 176] on button "Download" at bounding box center [305, 184] width 71 height 20
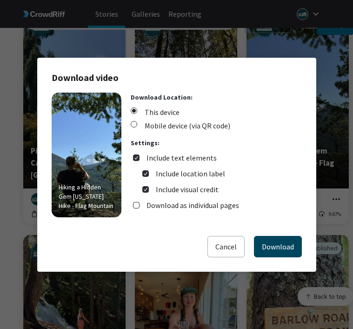
click at [269, 246] on button "Download" at bounding box center [278, 246] width 48 height 21
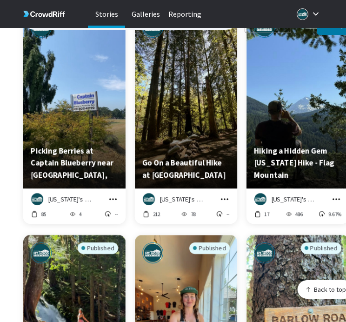
scroll to position [3679, 0]
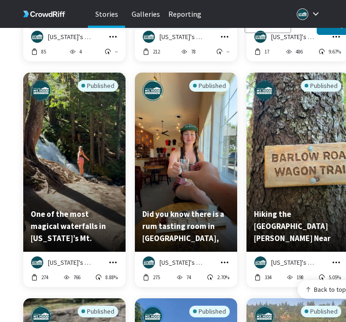
click at [114, 258] on icon "grid" at bounding box center [112, 262] width 9 height 9
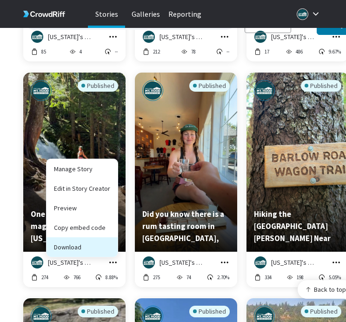
click at [109, 241] on button "Download" at bounding box center [82, 247] width 71 height 20
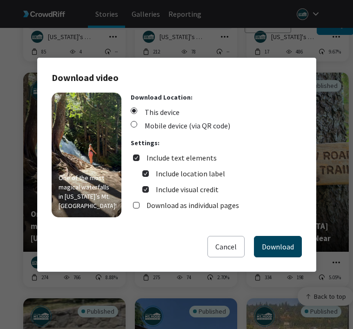
click at [259, 249] on button "Download" at bounding box center [278, 246] width 48 height 21
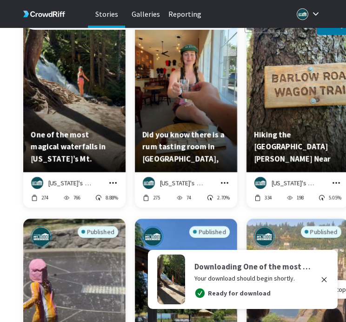
scroll to position [3792, 0]
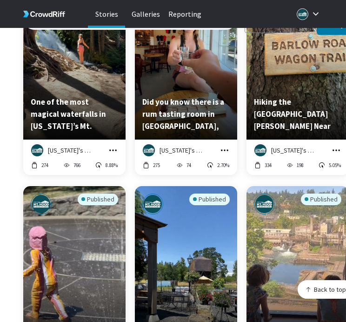
click at [224, 146] on icon "grid" at bounding box center [224, 150] width 9 height 9
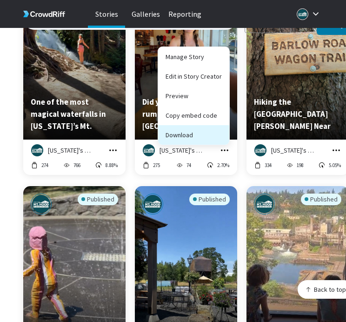
click at [216, 132] on button "Download" at bounding box center [193, 135] width 71 height 20
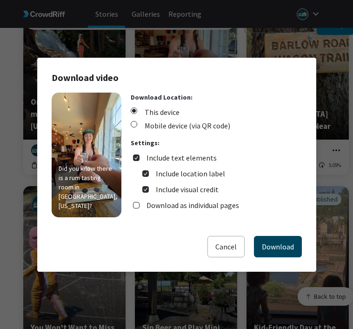
click at [272, 245] on button "Download" at bounding box center [278, 246] width 48 height 21
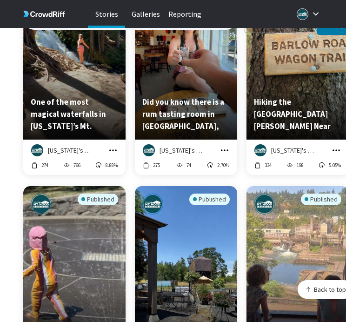
click at [337, 146] on icon "grid" at bounding box center [336, 150] width 9 height 9
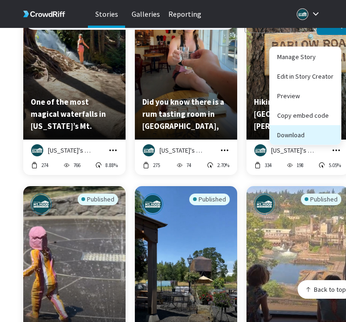
click at [311, 133] on button "Download" at bounding box center [305, 135] width 71 height 20
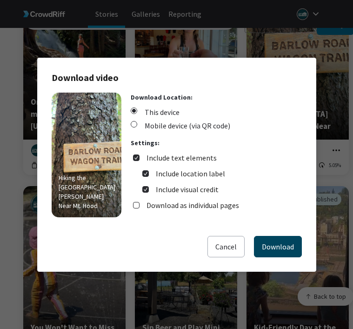
click at [269, 241] on button "Download" at bounding box center [278, 246] width 48 height 21
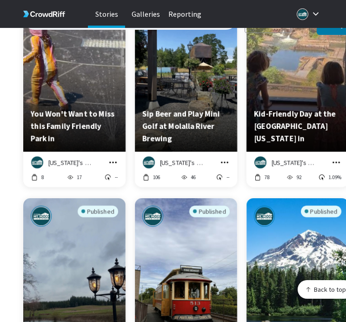
scroll to position [4015, 0]
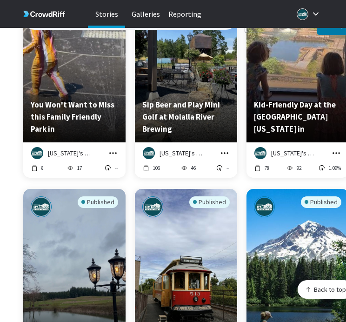
click at [114, 149] on icon "grid" at bounding box center [112, 153] width 9 height 9
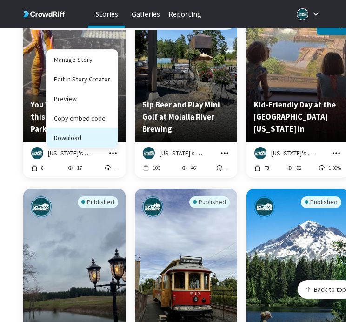
click at [110, 133] on button "Download" at bounding box center [82, 138] width 71 height 20
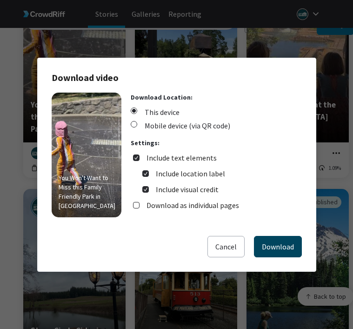
click at [280, 250] on button "Download" at bounding box center [278, 246] width 48 height 21
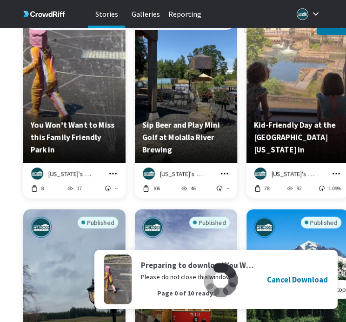
scroll to position [3989, 0]
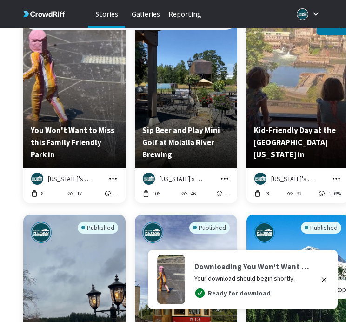
click at [222, 174] on icon "grid" at bounding box center [224, 178] width 9 height 9
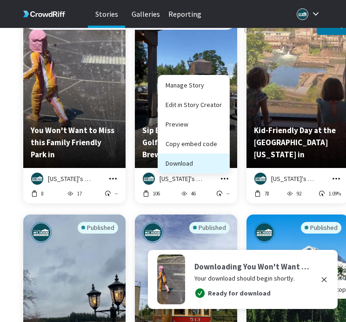
click at [221, 159] on button "Download" at bounding box center [193, 164] width 71 height 20
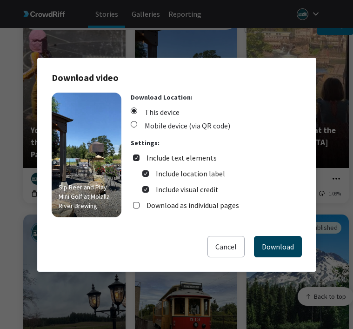
click at [279, 247] on button "Download" at bounding box center [278, 246] width 48 height 21
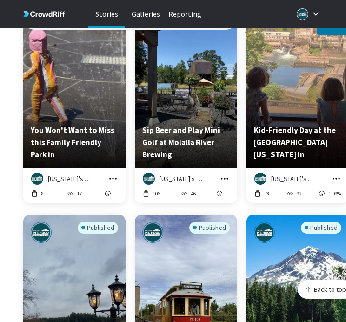
click at [339, 174] on icon "grid" at bounding box center [336, 178] width 9 height 9
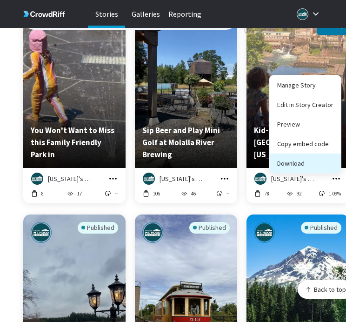
click at [329, 162] on button "Download" at bounding box center [305, 164] width 71 height 20
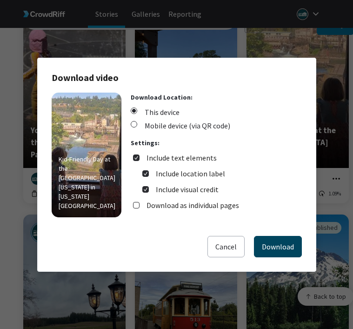
click at [288, 243] on button "Download" at bounding box center [278, 246] width 48 height 21
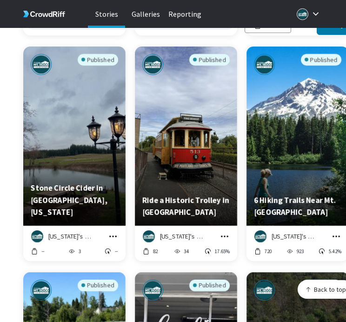
scroll to position [4158, 0]
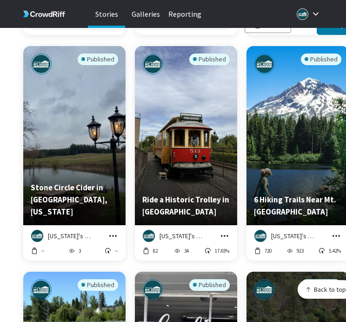
click at [114, 235] on icon "grid" at bounding box center [112, 235] width 7 height 1
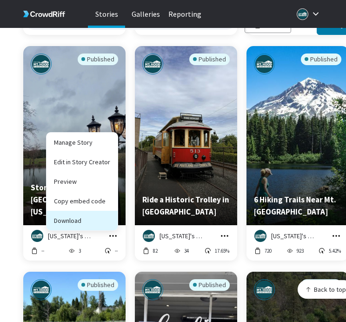
click at [112, 215] on button "Download" at bounding box center [82, 221] width 71 height 20
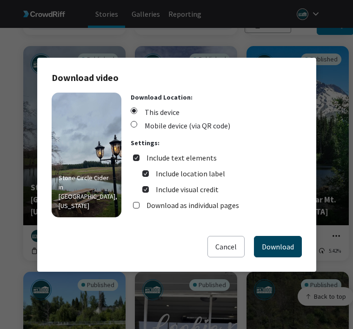
click at [268, 244] on button "Download" at bounding box center [278, 246] width 48 height 21
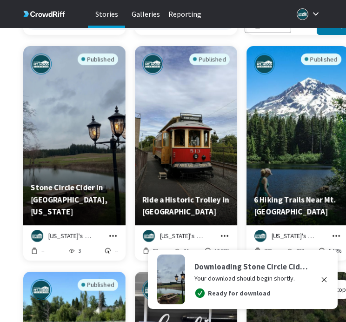
click at [225, 235] on icon "grid" at bounding box center [224, 235] width 7 height 1
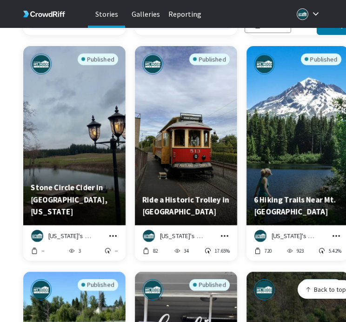
click at [223, 231] on icon "grid" at bounding box center [224, 235] width 9 height 9
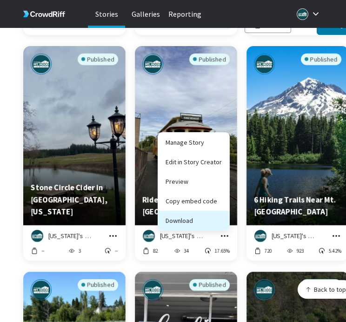
click at [217, 217] on button "Download" at bounding box center [193, 221] width 71 height 20
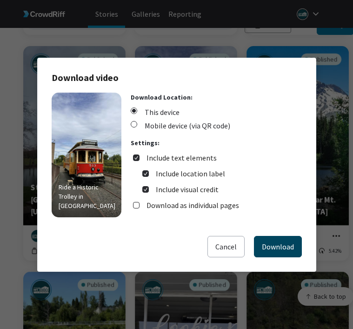
click at [268, 248] on button "Download" at bounding box center [278, 246] width 48 height 21
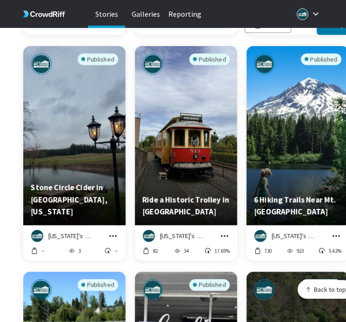
click at [335, 231] on icon "grid" at bounding box center [336, 235] width 9 height 9
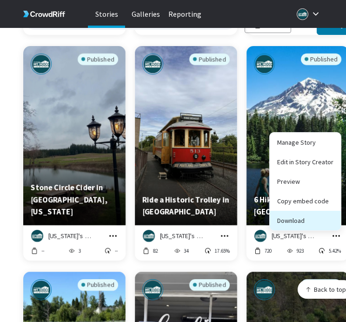
click at [326, 216] on button "Download" at bounding box center [305, 221] width 71 height 20
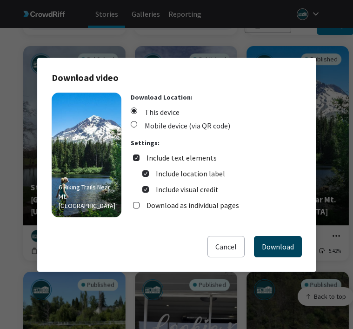
click at [276, 245] on button "Download" at bounding box center [278, 246] width 48 height 21
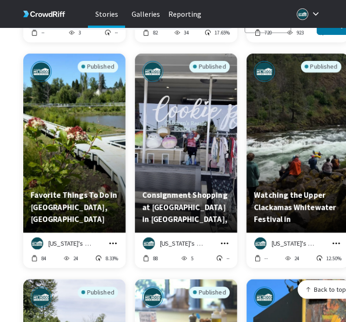
scroll to position [4378, 0]
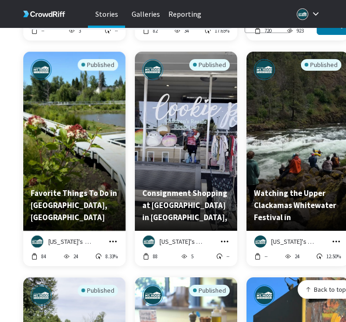
click at [111, 237] on icon "grid" at bounding box center [112, 241] width 9 height 9
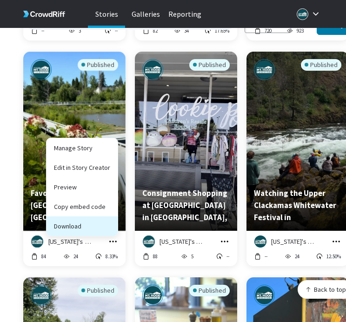
click at [112, 224] on button "Download" at bounding box center [82, 227] width 71 height 20
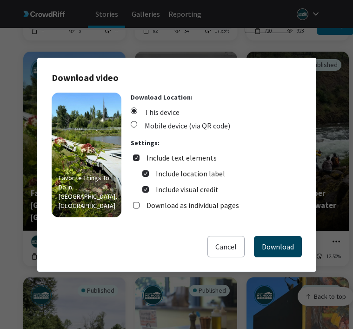
click at [266, 244] on button "Download" at bounding box center [278, 246] width 48 height 21
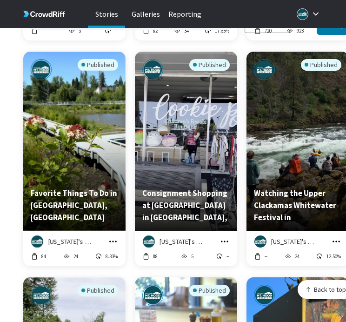
click at [222, 237] on icon "grid" at bounding box center [224, 241] width 9 height 9
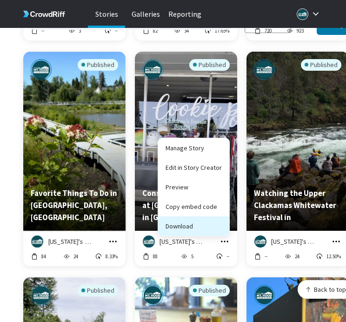
click at [218, 223] on button "Download" at bounding box center [193, 227] width 71 height 20
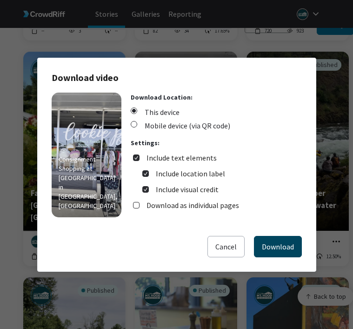
click at [263, 242] on button "Download" at bounding box center [278, 246] width 48 height 21
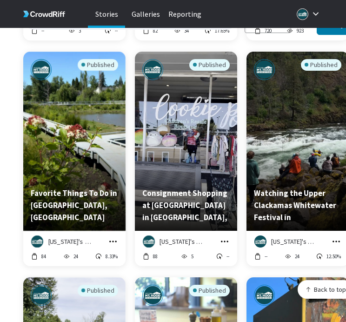
click at [334, 237] on icon "grid" at bounding box center [336, 241] width 9 height 9
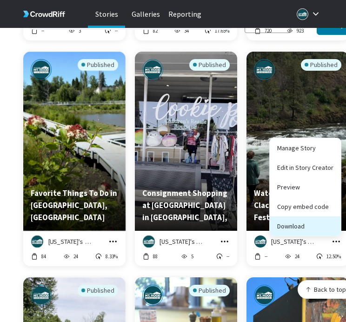
click at [329, 223] on button "Download" at bounding box center [305, 227] width 71 height 20
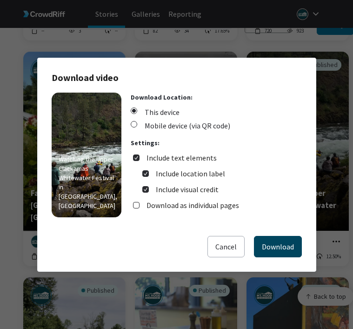
click at [285, 247] on button "Download" at bounding box center [278, 246] width 48 height 21
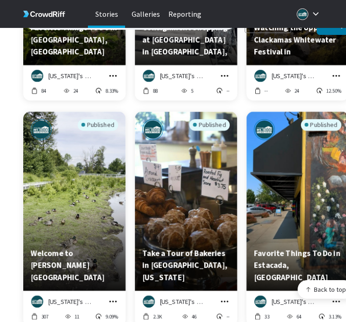
scroll to position [4544, 0]
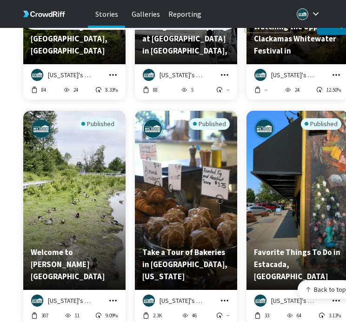
click at [113, 300] on icon "grid" at bounding box center [112, 300] width 7 height 1
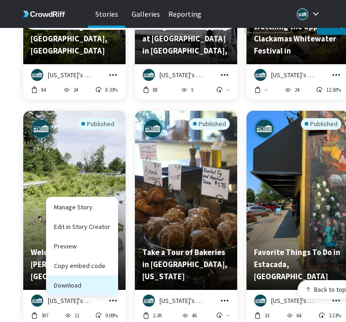
click at [112, 276] on button "Download" at bounding box center [82, 286] width 71 height 20
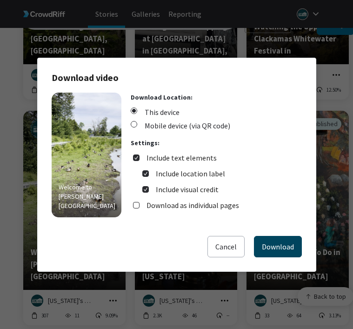
click at [270, 243] on button "Download" at bounding box center [278, 246] width 48 height 21
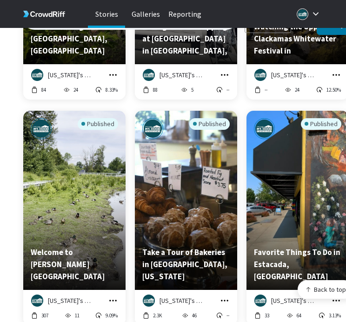
click at [224, 296] on icon "grid" at bounding box center [224, 300] width 9 height 9
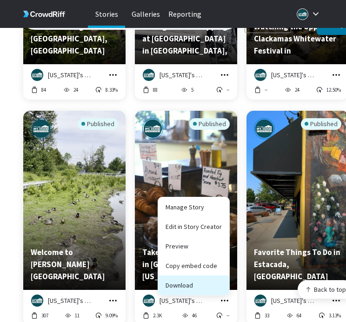
click at [223, 282] on button "Download" at bounding box center [193, 286] width 71 height 20
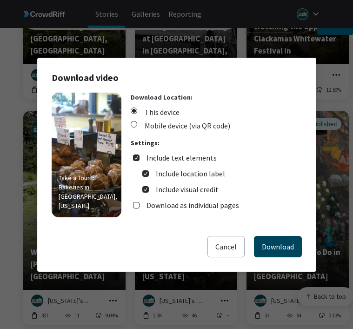
click at [272, 249] on button "Download" at bounding box center [278, 246] width 48 height 21
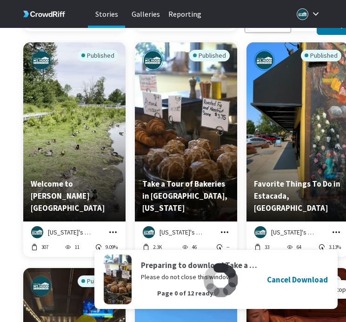
scroll to position [4614, 0]
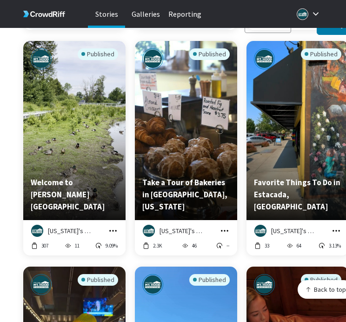
click at [335, 226] on icon "grid" at bounding box center [336, 230] width 9 height 9
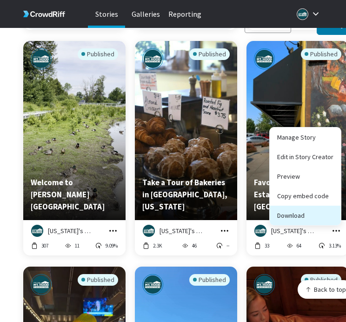
click at [326, 209] on button "Download" at bounding box center [305, 216] width 71 height 20
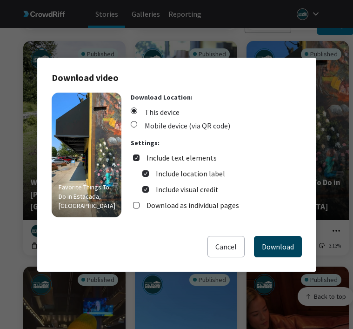
click at [273, 240] on button "Download" at bounding box center [278, 246] width 48 height 21
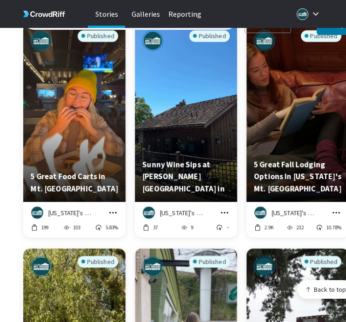
scroll to position [4863, 0]
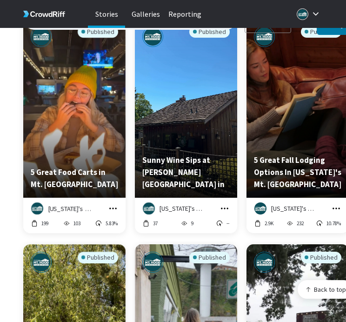
click at [115, 204] on icon "grid" at bounding box center [112, 208] width 9 height 9
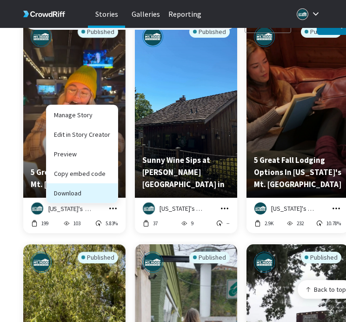
click at [114, 186] on button "Download" at bounding box center [82, 193] width 71 height 20
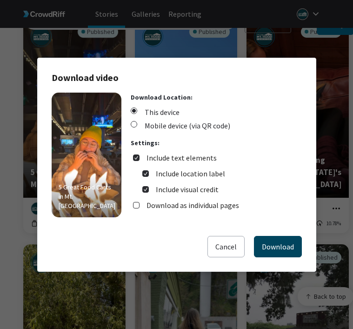
click at [262, 243] on button "Download" at bounding box center [278, 246] width 48 height 21
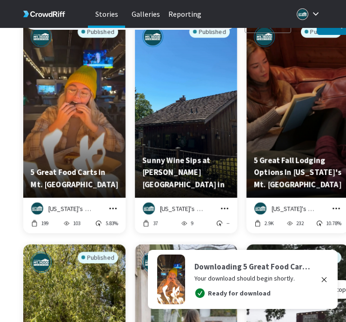
click at [224, 204] on icon "grid" at bounding box center [224, 208] width 9 height 9
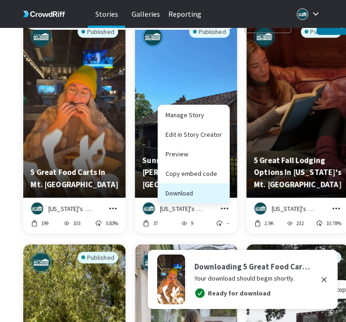
click at [220, 189] on button "Download" at bounding box center [193, 193] width 71 height 20
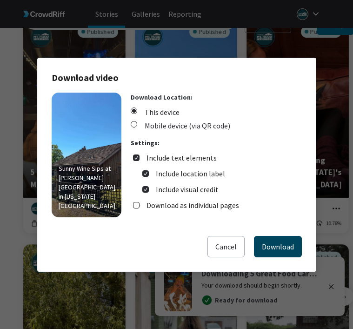
click at [280, 244] on button "Download" at bounding box center [278, 246] width 48 height 21
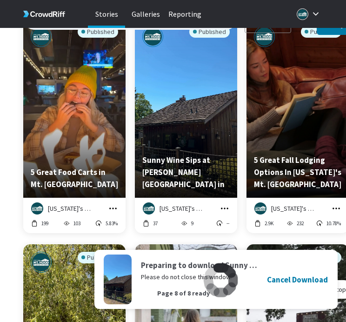
scroll to position [13340, 300]
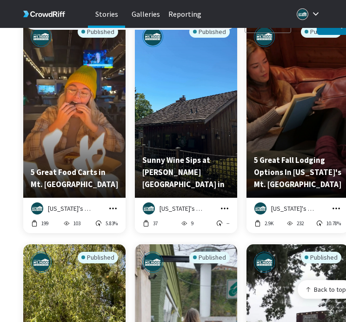
click at [336, 208] on icon "grid" at bounding box center [336, 208] width 7 height 1
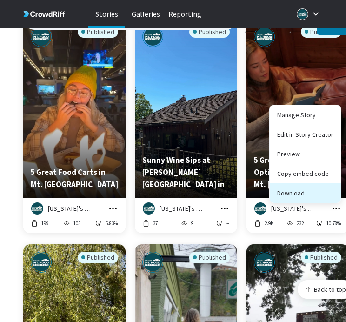
click at [325, 189] on button "Download" at bounding box center [305, 193] width 71 height 20
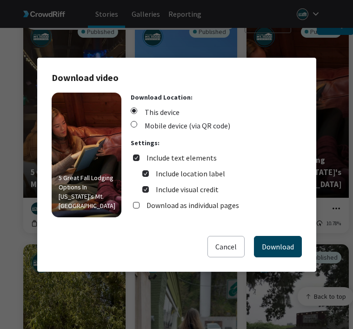
click at [288, 246] on button "Download" at bounding box center [278, 246] width 48 height 21
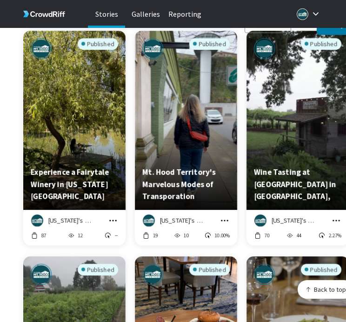
scroll to position [5080, 0]
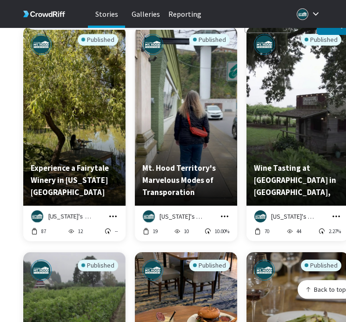
click at [113, 216] on icon "grid" at bounding box center [112, 216] width 7 height 1
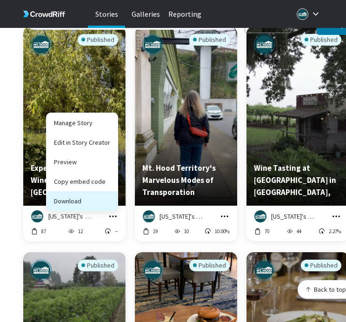
click at [108, 199] on button "Download" at bounding box center [82, 201] width 71 height 20
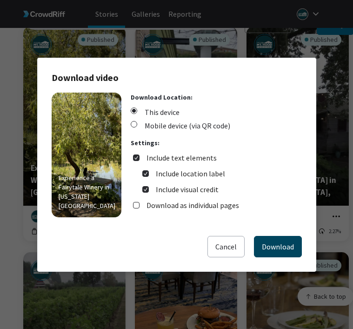
click at [262, 245] on button "Download" at bounding box center [278, 246] width 48 height 21
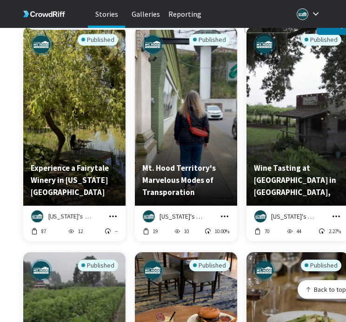
click at [227, 212] on icon "grid" at bounding box center [224, 216] width 9 height 9
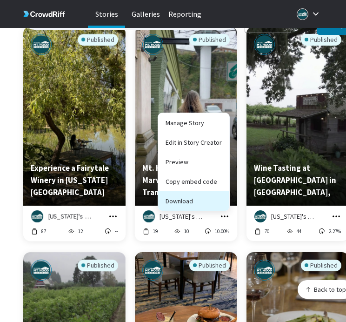
click at [222, 197] on button "Download" at bounding box center [193, 201] width 71 height 20
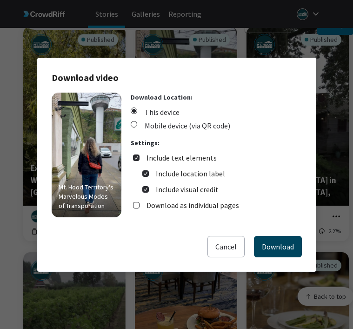
click at [272, 246] on button "Download" at bounding box center [278, 246] width 48 height 21
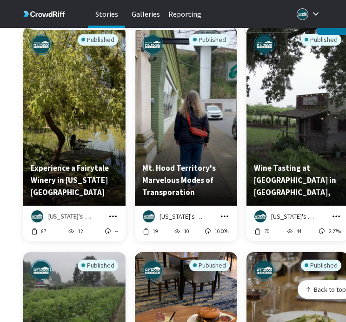
click at [333, 212] on icon "grid" at bounding box center [336, 216] width 9 height 9
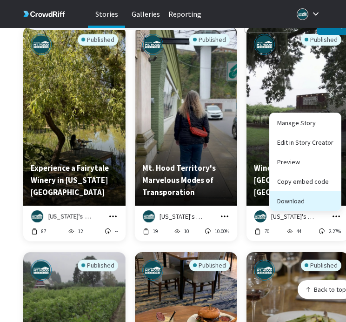
click at [317, 197] on button "Download" at bounding box center [305, 201] width 71 height 20
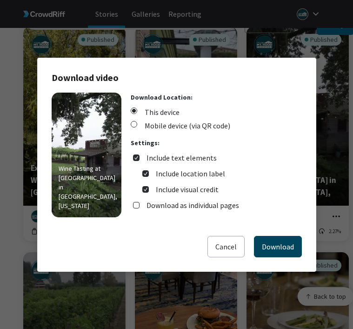
click at [283, 244] on button "Download" at bounding box center [278, 246] width 48 height 21
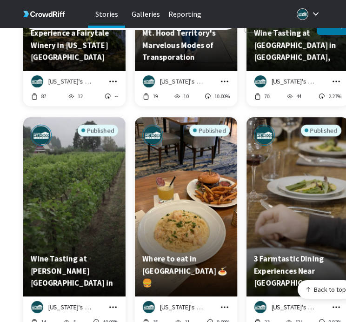
scroll to position [5225, 0]
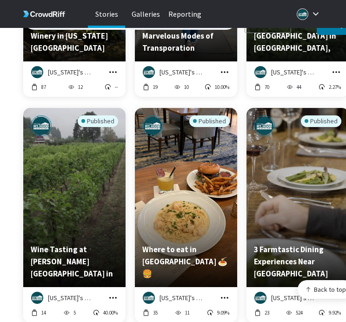
click at [114, 293] on icon "grid" at bounding box center [112, 297] width 9 height 9
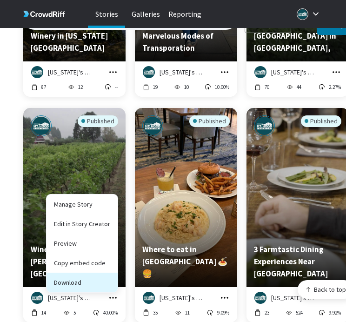
click at [109, 274] on button "Download" at bounding box center [82, 283] width 71 height 20
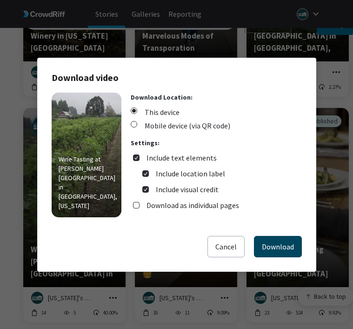
click at [260, 249] on button "Download" at bounding box center [278, 246] width 48 height 21
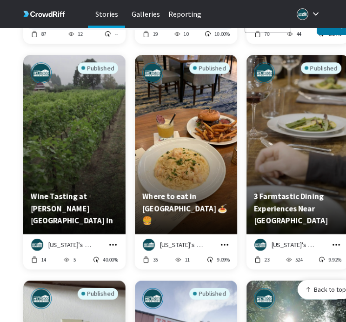
scroll to position [5328, 0]
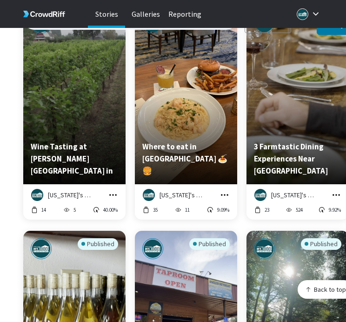
click at [226, 190] on icon "grid" at bounding box center [224, 194] width 9 height 9
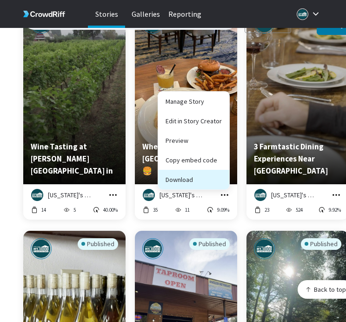
click at [219, 173] on button "Download" at bounding box center [193, 180] width 71 height 20
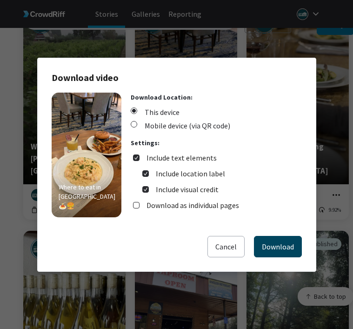
click at [282, 245] on button "Download" at bounding box center [278, 246] width 48 height 21
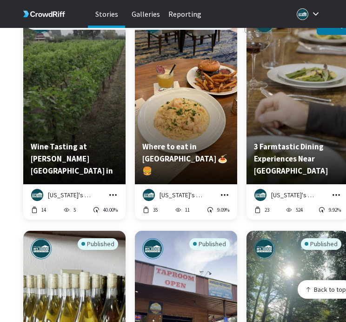
click at [334, 190] on icon "grid" at bounding box center [336, 194] width 9 height 9
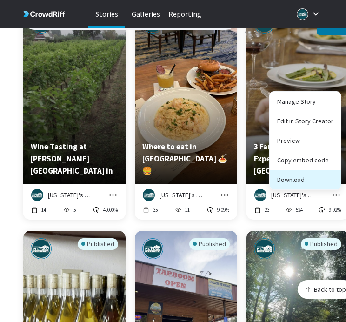
click at [328, 173] on button "Download" at bounding box center [305, 180] width 71 height 20
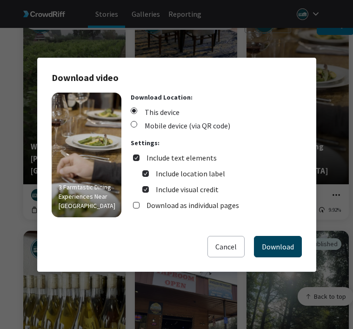
click at [274, 245] on button "Download" at bounding box center [278, 246] width 48 height 21
